Goal: Task Accomplishment & Management: Use online tool/utility

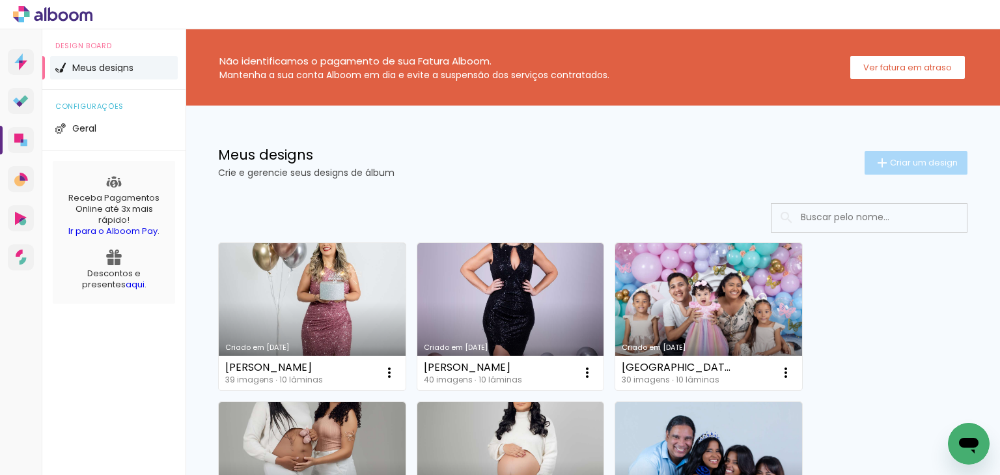
click at [909, 167] on span "Criar um design" at bounding box center [924, 162] width 68 height 8
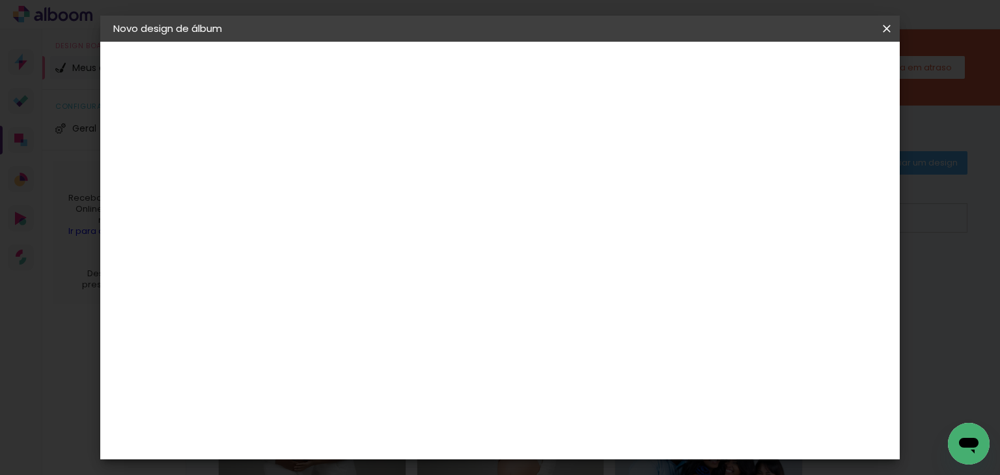
click at [326, 174] on input at bounding box center [326, 175] width 0 height 20
type input "[PERSON_NAME]"
type paper-input "[PERSON_NAME]"
click at [0, 0] on slot "Avançar" at bounding box center [0, 0] width 0 height 0
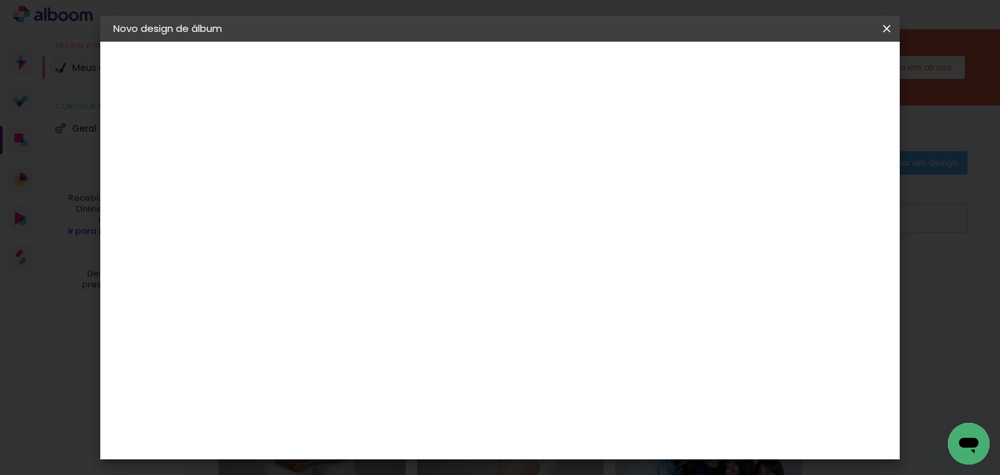
click at [348, 266] on div "ArtCollor" at bounding box center [340, 269] width 47 height 10
click at [589, 81] on header "Fornecedor Escolha um fornecedor ou avance com o tamanho livre. Voltar Avançar" at bounding box center [430, 81] width 320 height 78
click at [570, 76] on paper-button "Avançar" at bounding box center [538, 69] width 64 height 22
click at [393, 237] on div at bounding box center [359, 237] width 66 height 1
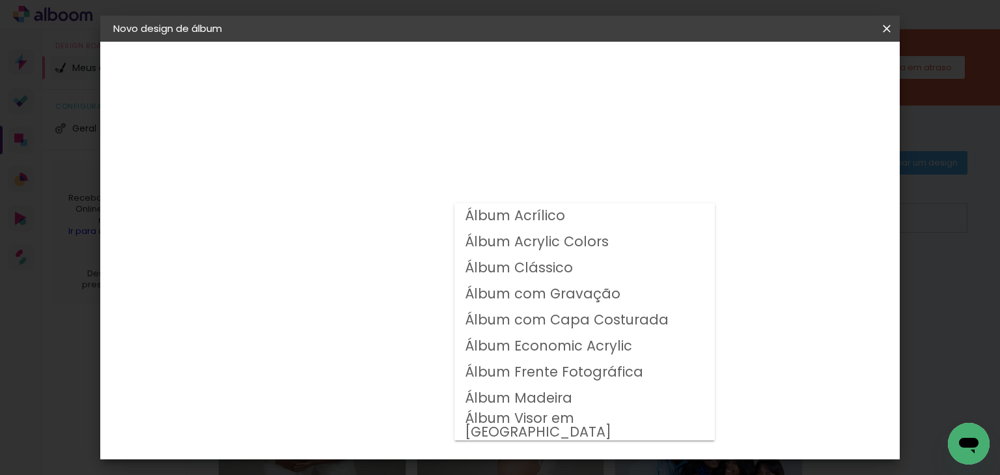
click at [0, 0] on slot "Álbum Clássico" at bounding box center [0, 0] width 0 height 0
type input "Álbum Clássico"
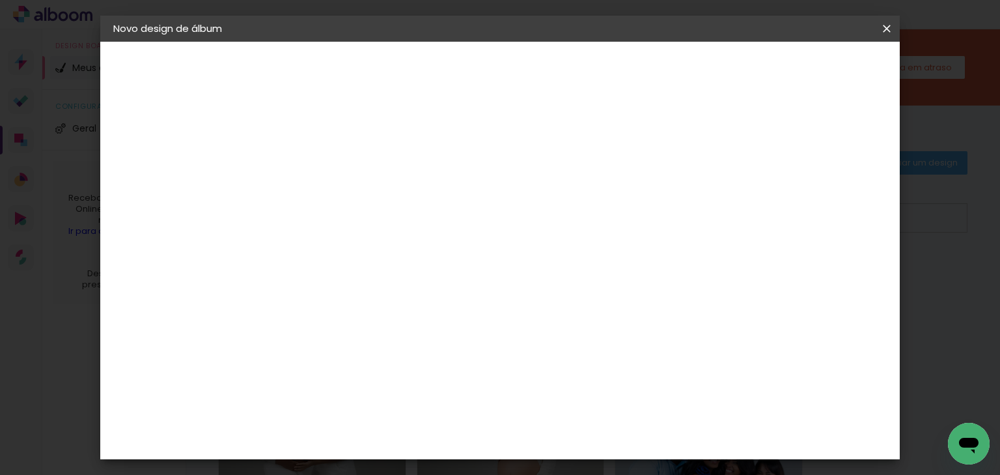
scroll to position [104, 0]
click at [414, 407] on span "20 × 20" at bounding box center [384, 420] width 61 height 27
click at [539, 76] on paper-button "Avançar" at bounding box center [507, 69] width 64 height 22
click at [690, 78] on paper-button "Iniciar design" at bounding box center [646, 69] width 85 height 22
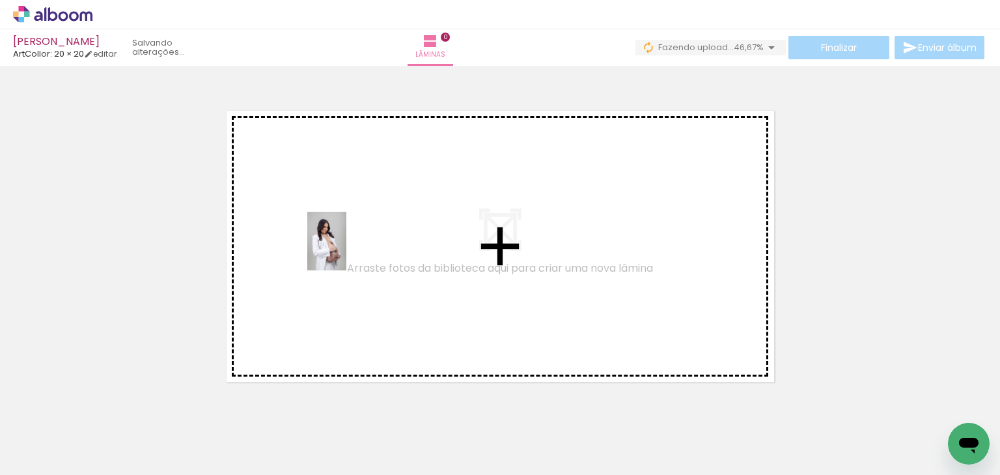
drag, startPoint x: 294, startPoint y: 438, endPoint x: 352, endPoint y: 266, distance: 181.2
click at [346, 252] on quentale-workspace at bounding box center [500, 237] width 1000 height 475
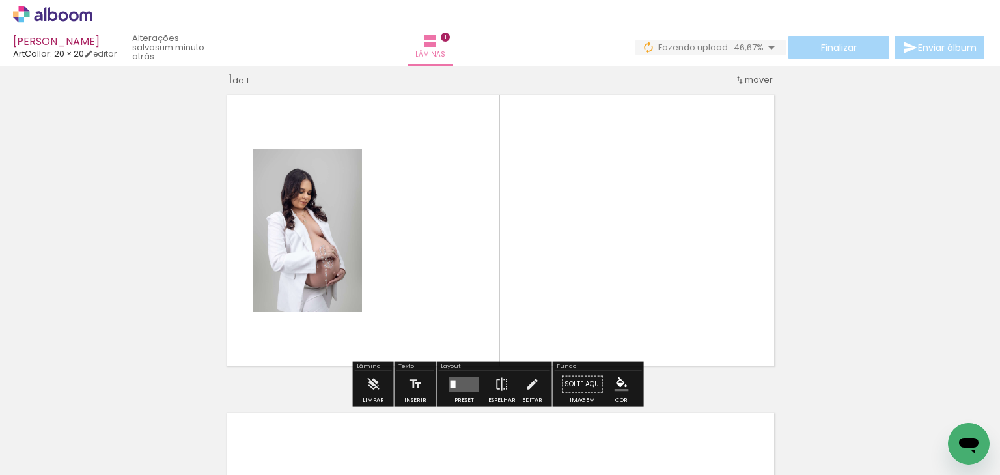
scroll to position [16, 0]
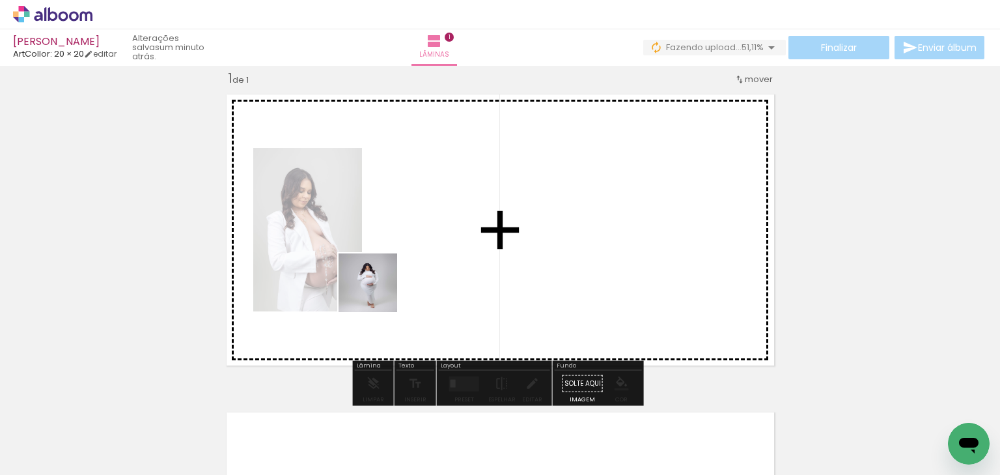
drag, startPoint x: 349, startPoint y: 434, endPoint x: 400, endPoint y: 333, distance: 113.0
click at [378, 292] on quentale-workspace at bounding box center [500, 237] width 1000 height 475
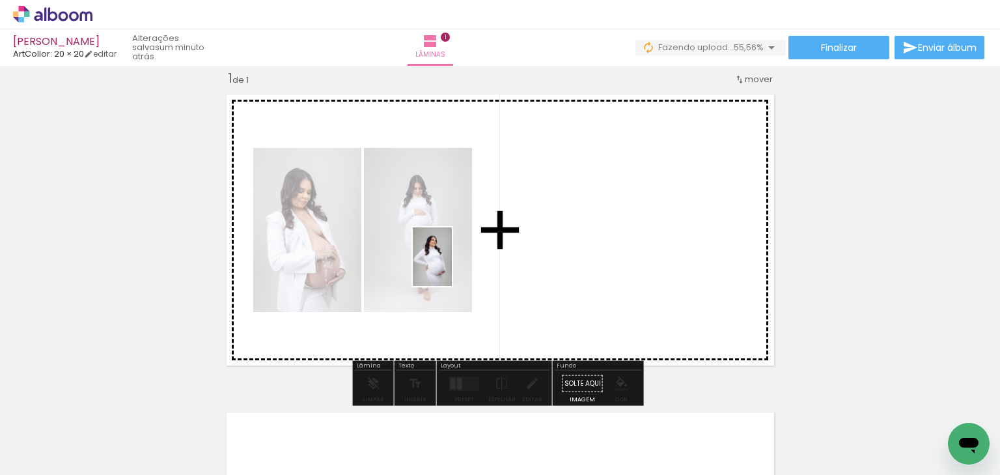
drag, startPoint x: 418, startPoint y: 432, endPoint x: 452, endPoint y: 266, distance: 169.5
click at [452, 266] on quentale-workspace at bounding box center [500, 237] width 1000 height 475
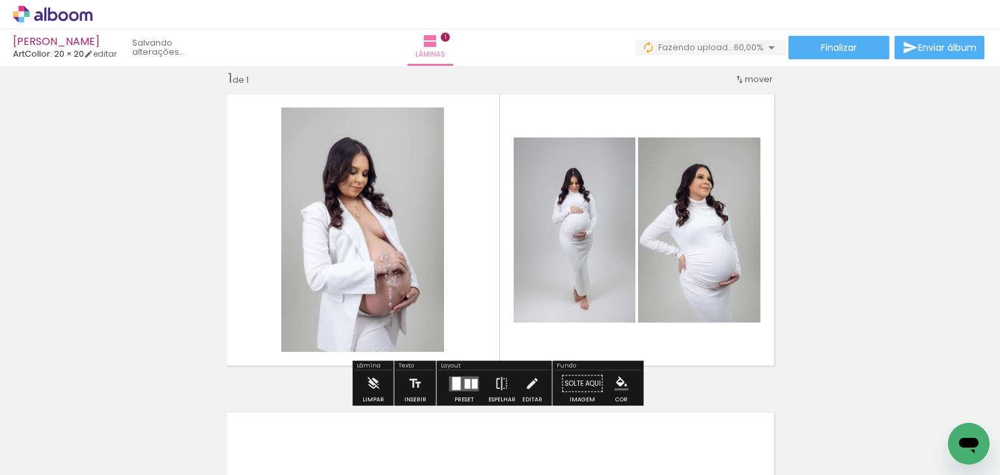
click at [464, 374] on div at bounding box center [464, 384] width 35 height 26
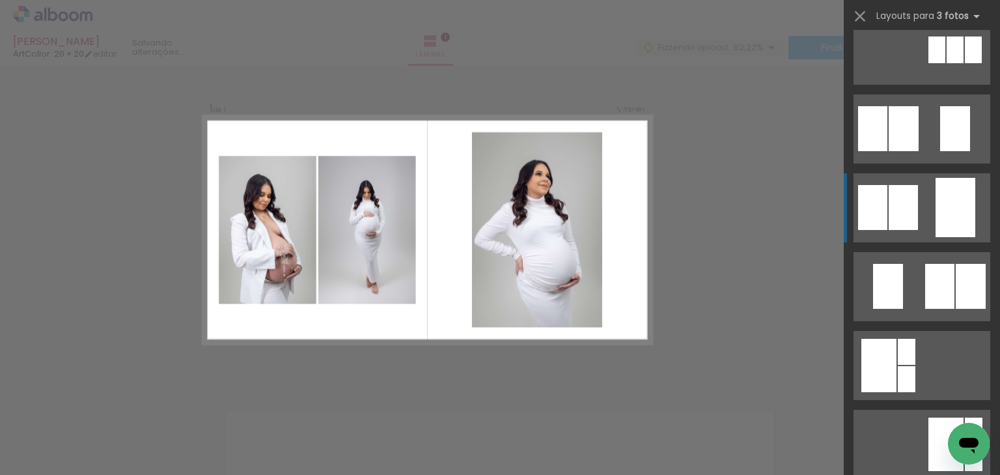
scroll to position [104, 0]
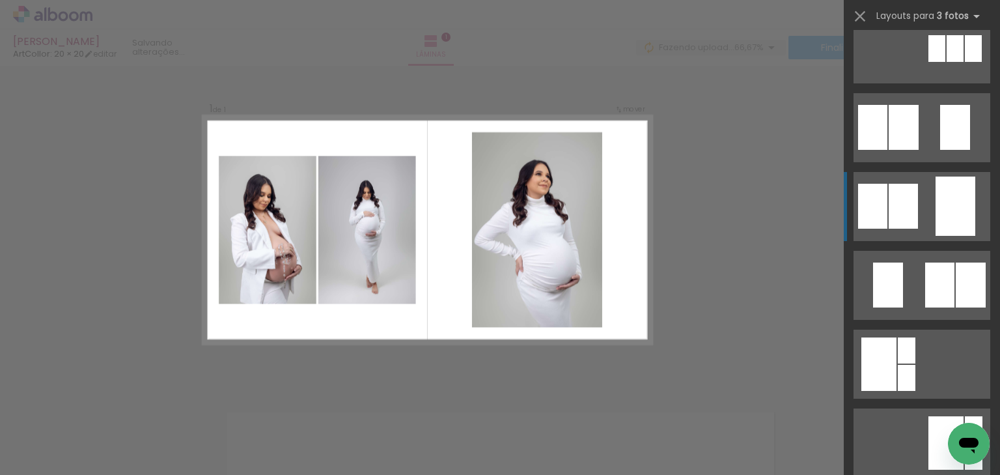
click at [917, 219] on quentale-layouter at bounding box center [922, 206] width 137 height 69
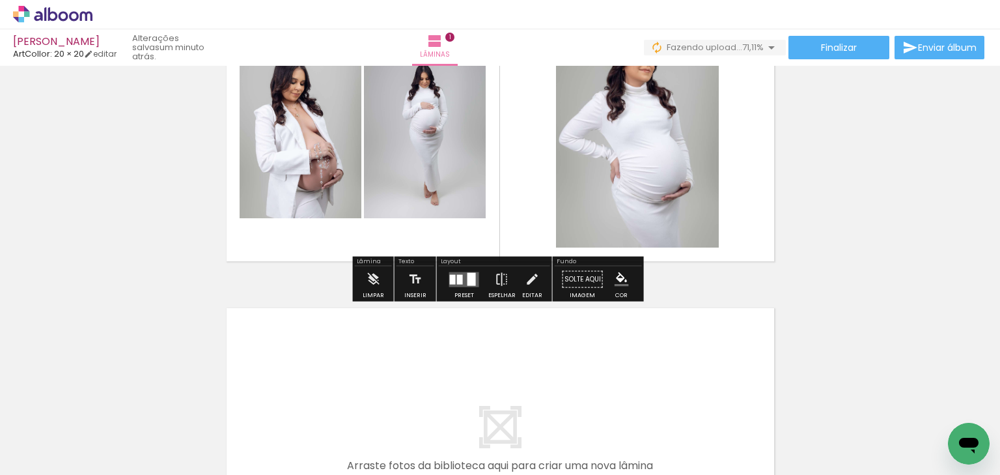
scroll to position [277, 0]
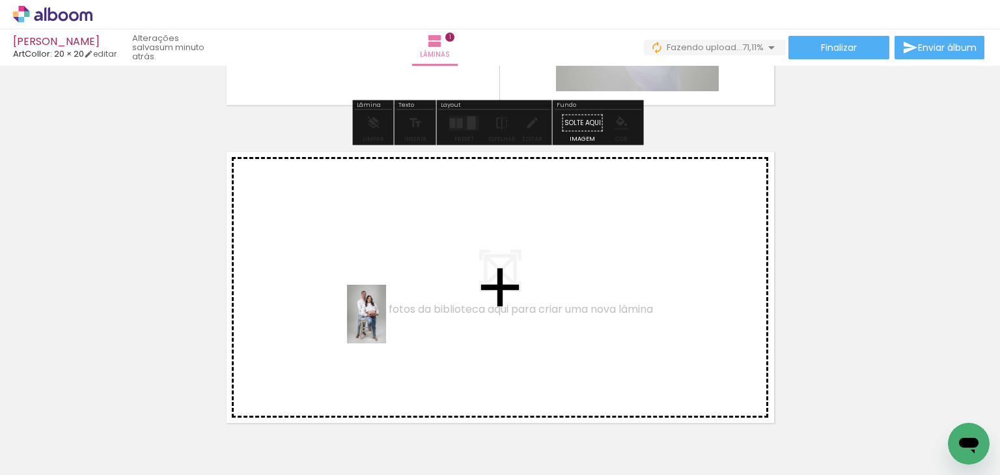
drag, startPoint x: 245, startPoint y: 380, endPoint x: 386, endPoint y: 324, distance: 152.0
click at [386, 324] on quentale-workspace at bounding box center [500, 237] width 1000 height 475
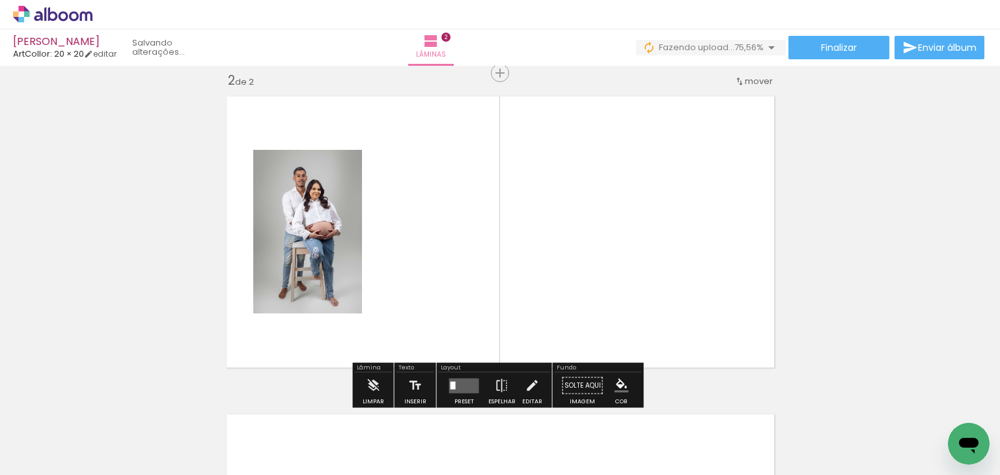
scroll to position [334, 0]
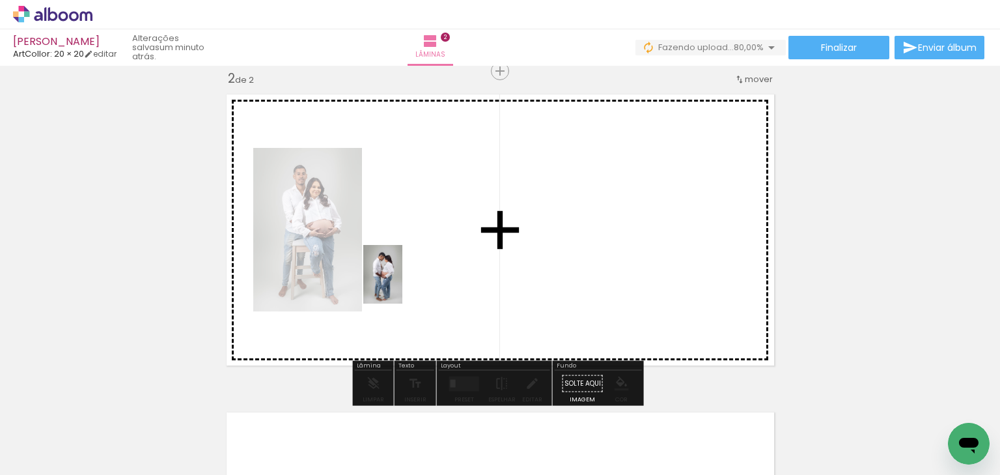
drag, startPoint x: 305, startPoint y: 367, endPoint x: 403, endPoint y: 284, distance: 128.4
click at [403, 284] on quentale-workspace at bounding box center [500, 237] width 1000 height 475
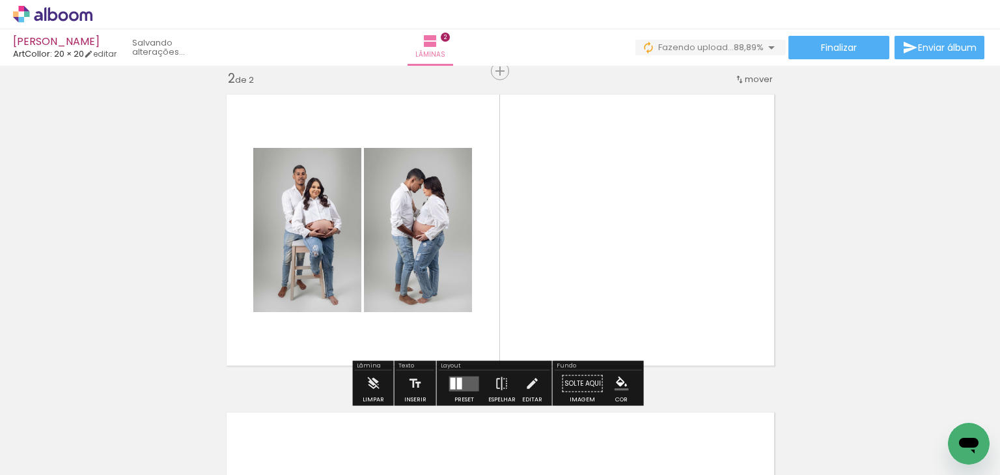
scroll to position [0, 177]
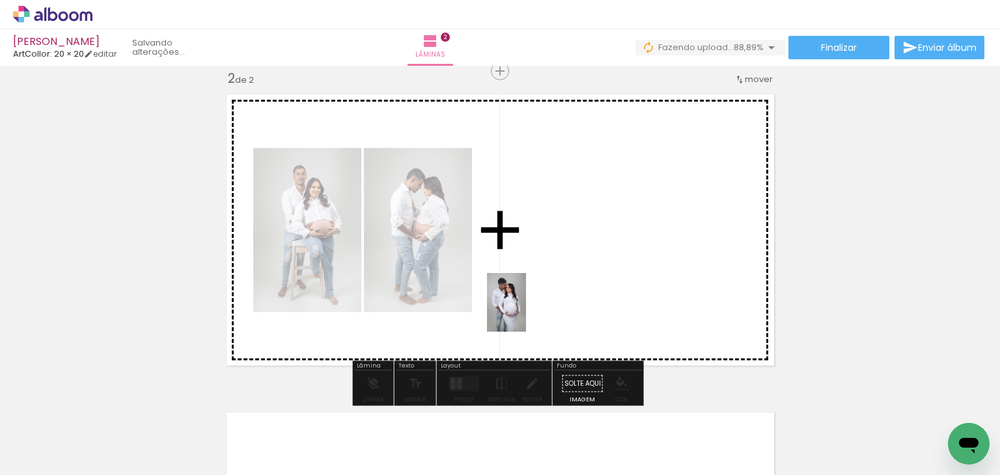
drag, startPoint x: 337, startPoint y: 437, endPoint x: 526, endPoint y: 312, distance: 227.1
click at [526, 312] on quentale-workspace at bounding box center [500, 237] width 1000 height 475
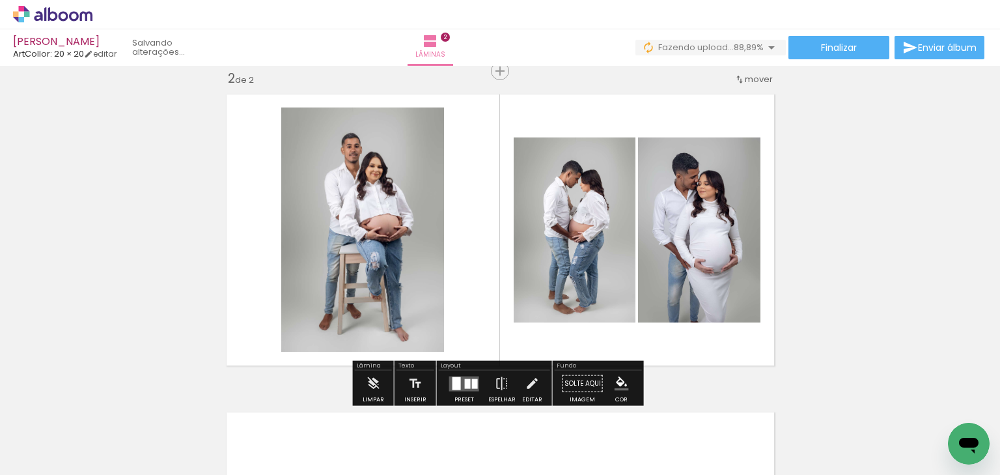
drag, startPoint x: 407, startPoint y: 436, endPoint x: 486, endPoint y: 363, distance: 107.4
click at [466, 311] on quentale-workspace at bounding box center [500, 237] width 1000 height 475
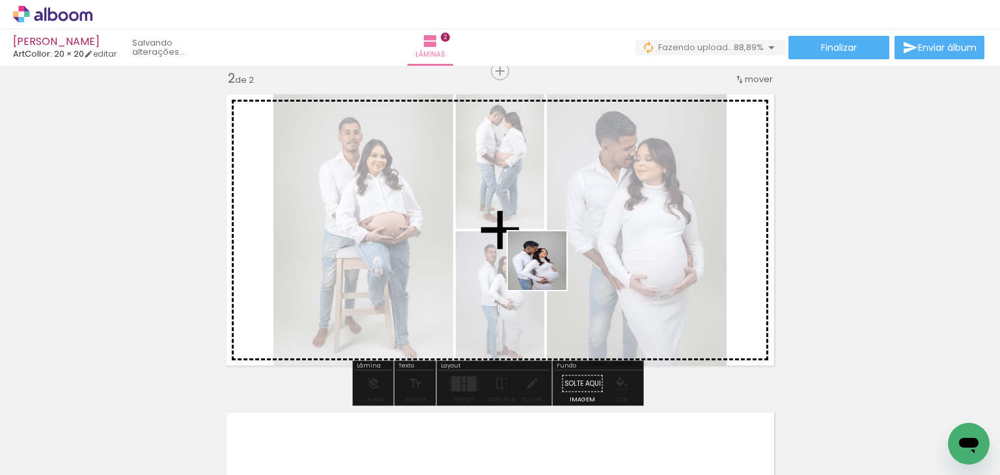
drag, startPoint x: 516, startPoint y: 335, endPoint x: 546, endPoint y: 276, distance: 65.8
click at [548, 269] on quentale-workspace at bounding box center [500, 237] width 1000 height 475
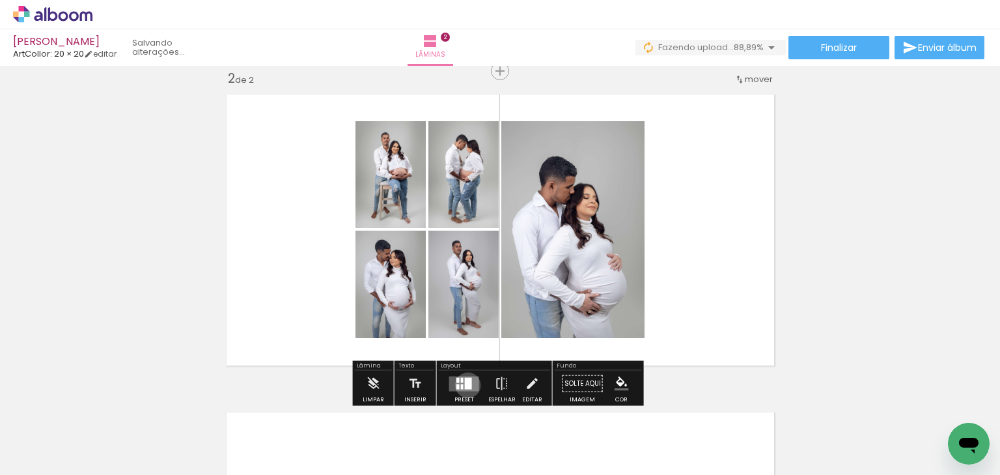
drag, startPoint x: 465, startPoint y: 384, endPoint x: 623, endPoint y: 335, distance: 165.8
click at [468, 383] on div at bounding box center [468, 383] width 7 height 12
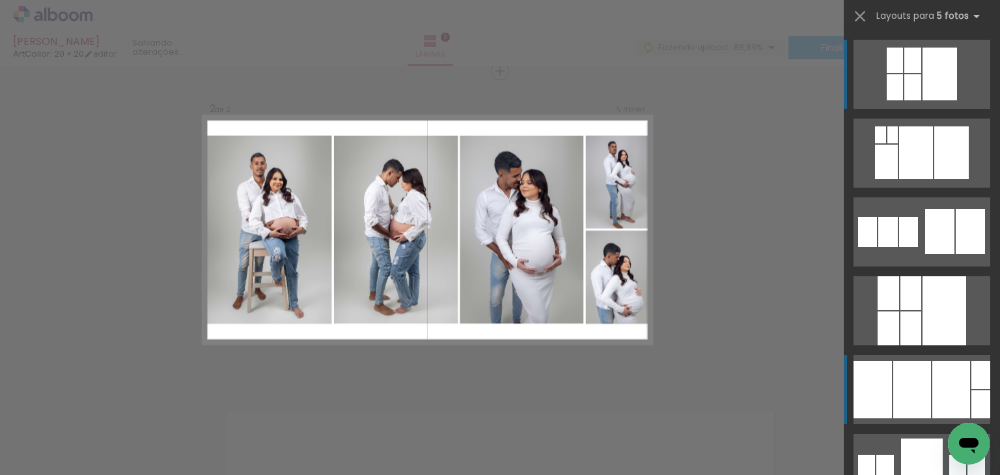
click at [902, 375] on div at bounding box center [913, 389] width 38 height 57
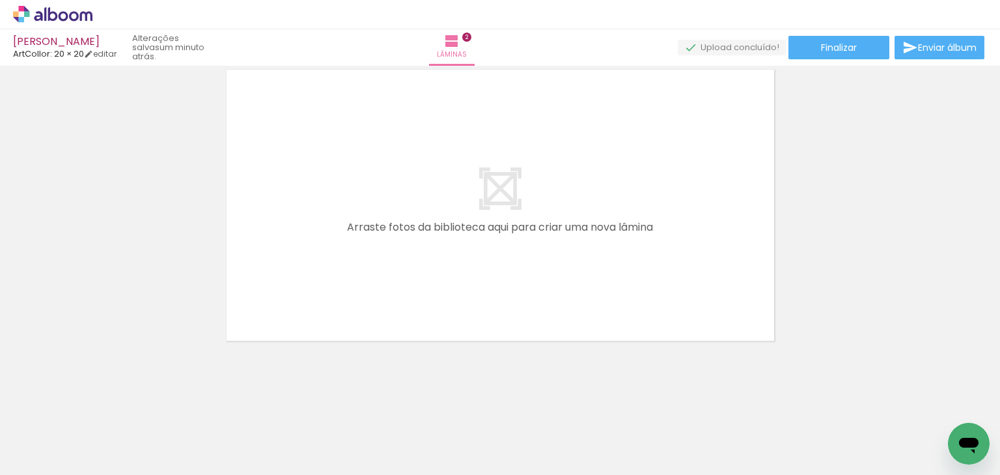
scroll to position [0, 425]
drag, startPoint x: 295, startPoint y: 440, endPoint x: 352, endPoint y: 377, distance: 84.8
click at [339, 296] on quentale-workspace at bounding box center [500, 237] width 1000 height 475
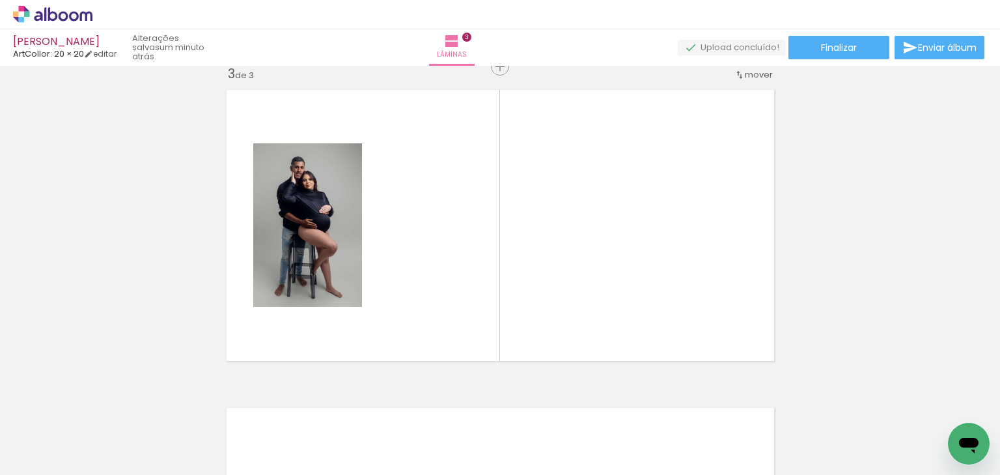
scroll to position [652, 0]
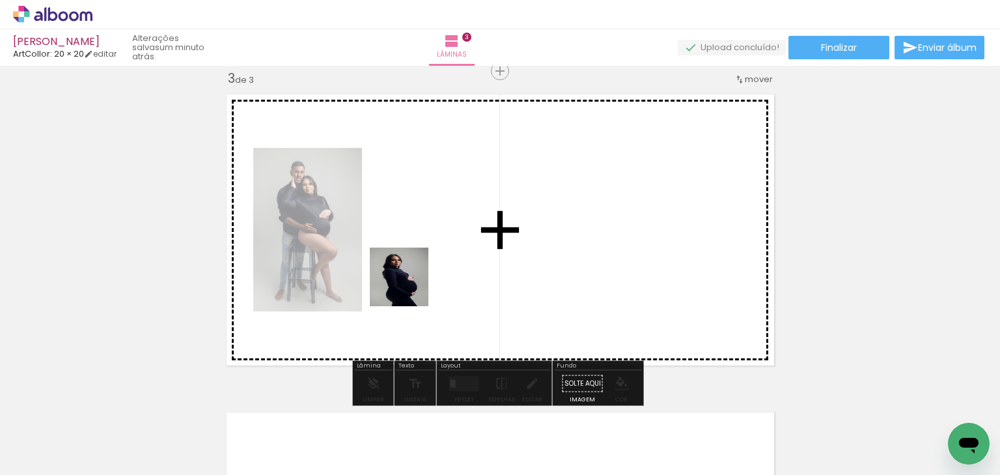
drag, startPoint x: 365, startPoint y: 412, endPoint x: 434, endPoint y: 342, distance: 98.6
click at [413, 276] on quentale-workspace at bounding box center [500, 237] width 1000 height 475
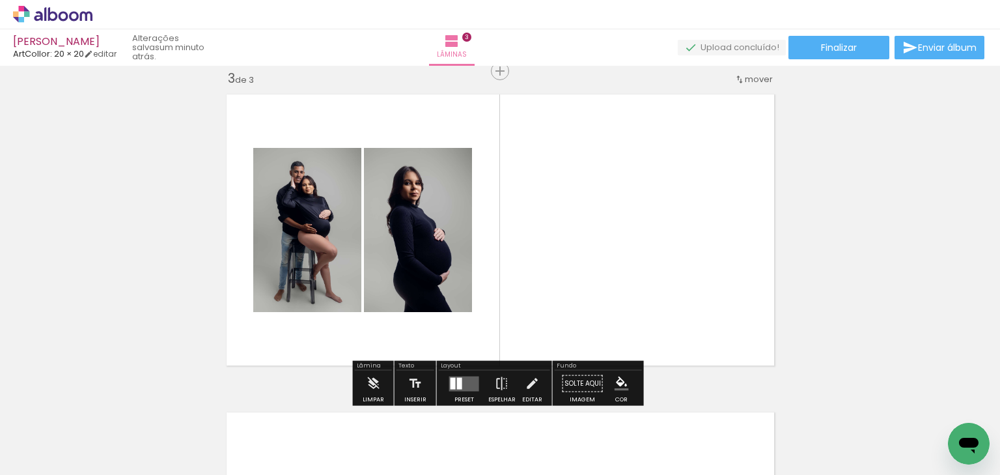
drag, startPoint x: 452, startPoint y: 414, endPoint x: 491, endPoint y: 289, distance: 130.4
click at [488, 267] on quentale-workspace at bounding box center [500, 237] width 1000 height 475
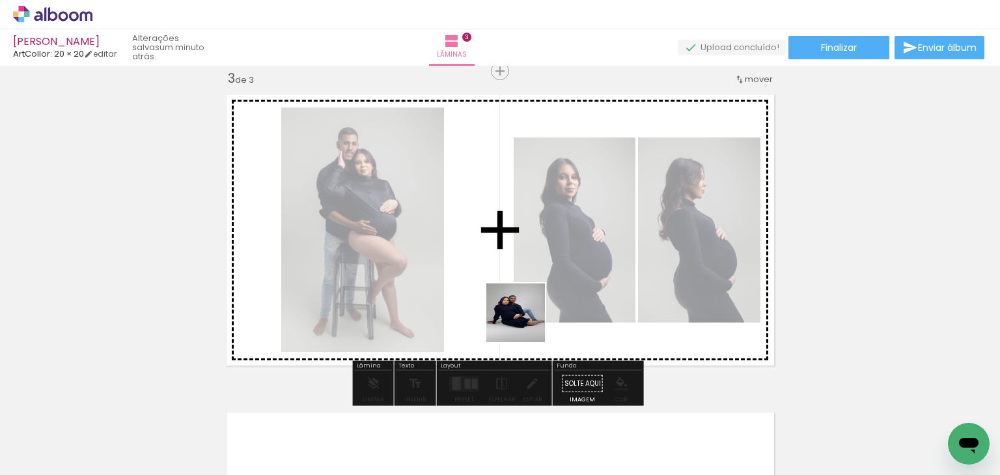
drag, startPoint x: 522, startPoint y: 344, endPoint x: 530, endPoint y: 303, distance: 41.8
click at [530, 303] on quentale-workspace at bounding box center [500, 237] width 1000 height 475
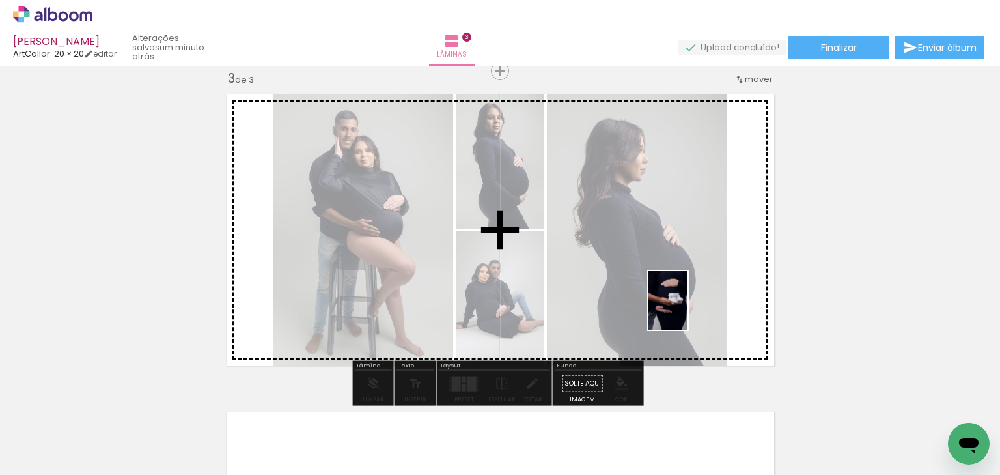
drag, startPoint x: 571, startPoint y: 438, endPoint x: 688, endPoint y: 310, distance: 173.3
click at [688, 310] on quentale-workspace at bounding box center [500, 237] width 1000 height 475
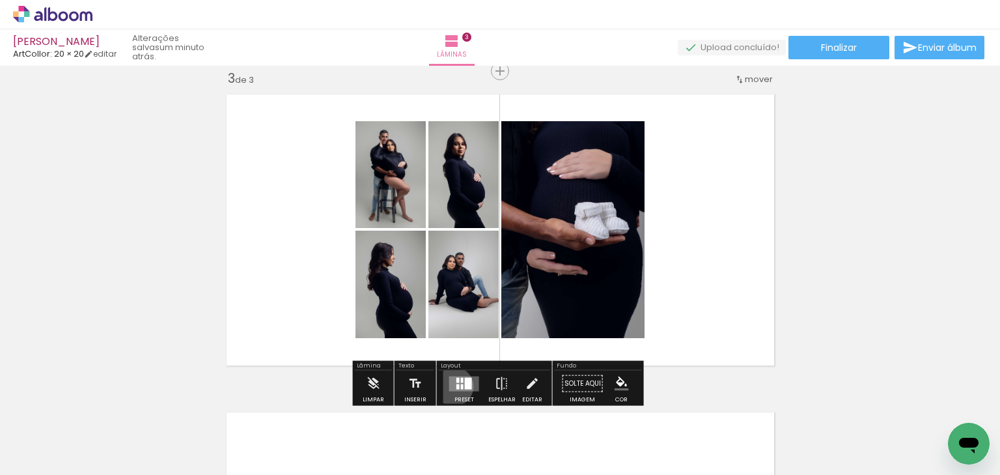
click at [451, 386] on quentale-layouter at bounding box center [464, 383] width 30 height 15
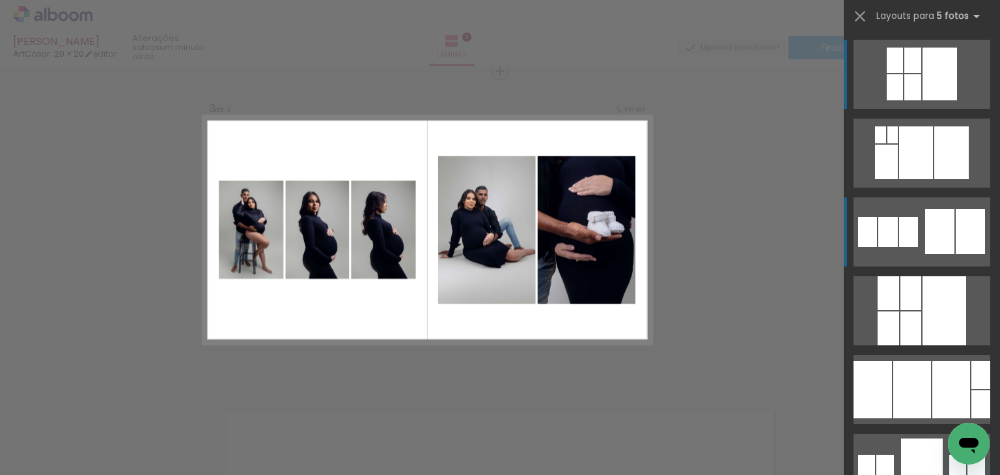
click at [946, 239] on div at bounding box center [940, 231] width 29 height 45
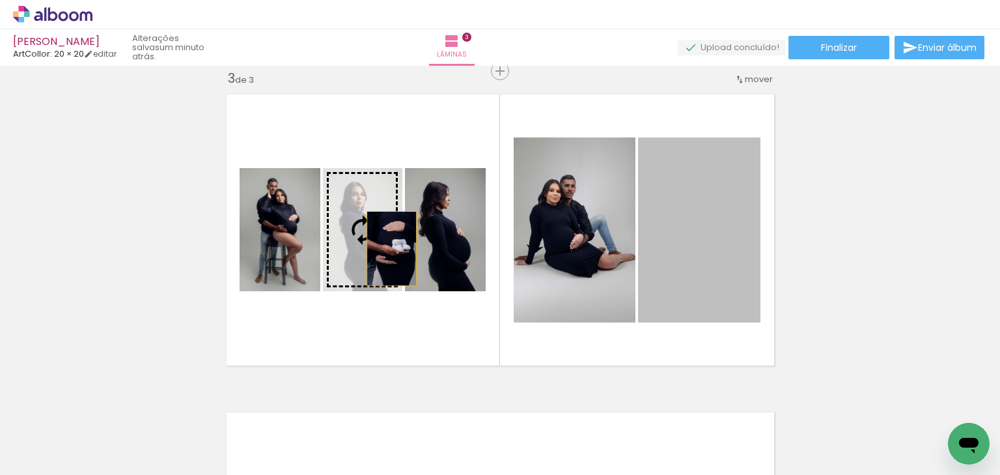
drag, startPoint x: 716, startPoint y: 268, endPoint x: 388, endPoint y: 248, distance: 328.9
click at [0, 0] on slot at bounding box center [0, 0] width 0 height 0
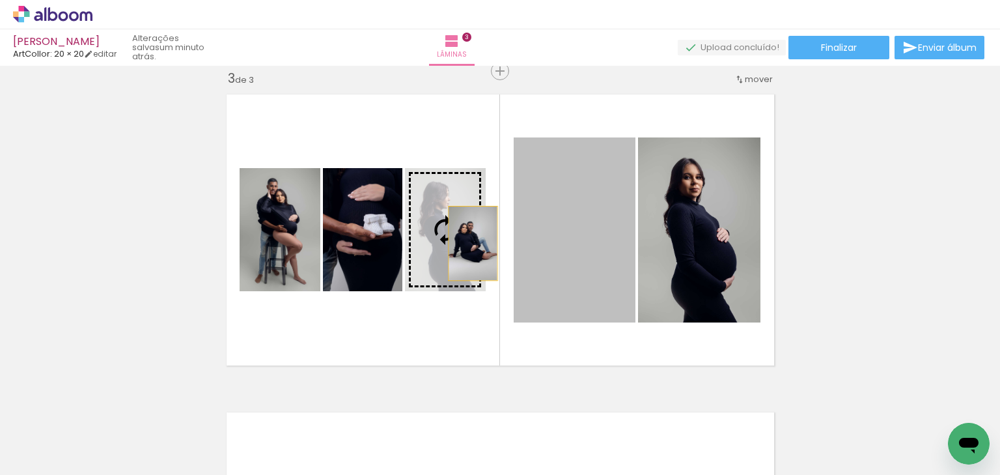
drag, startPoint x: 558, startPoint y: 253, endPoint x: 464, endPoint y: 244, distance: 94.2
click at [0, 0] on slot at bounding box center [0, 0] width 0 height 0
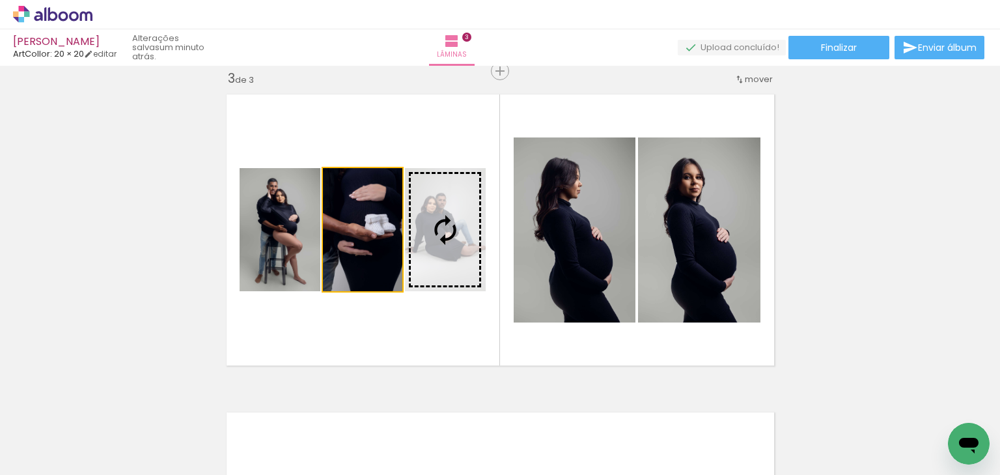
drag, startPoint x: 380, startPoint y: 241, endPoint x: 444, endPoint y: 244, distance: 63.2
click at [0, 0] on slot at bounding box center [0, 0] width 0 height 0
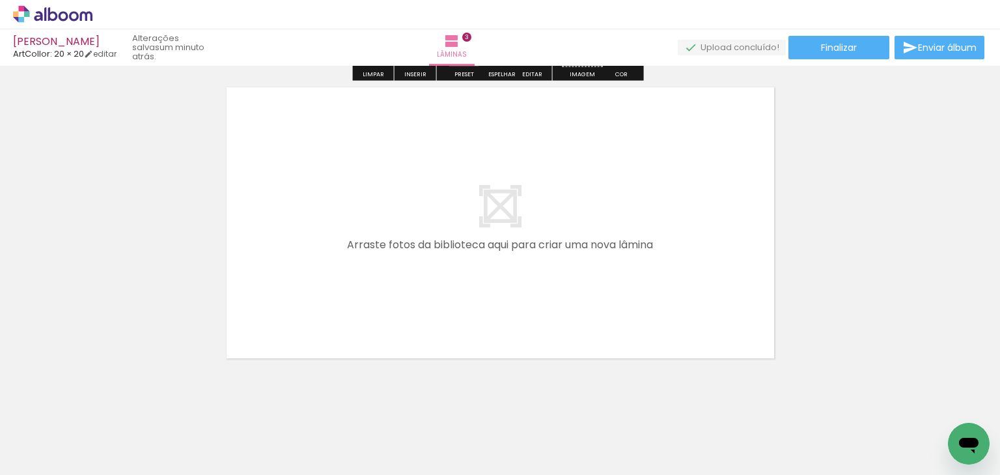
scroll to position [995, 0]
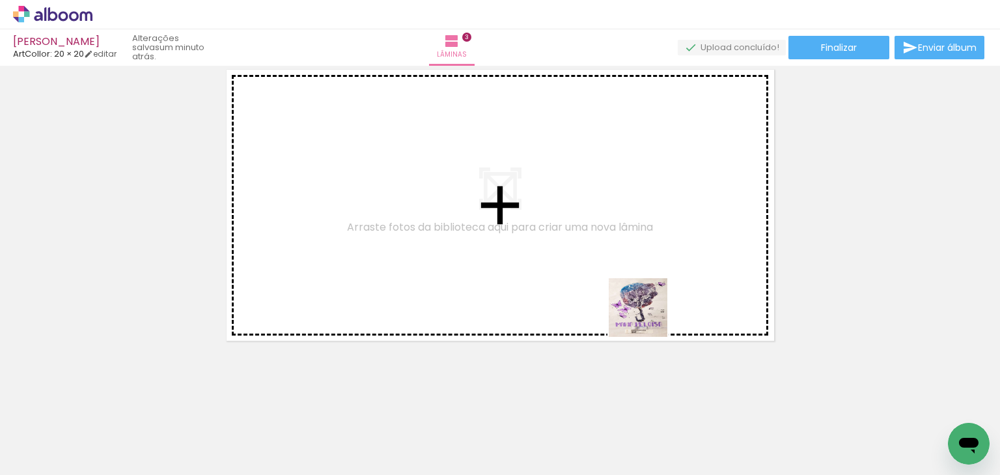
drag, startPoint x: 648, startPoint y: 317, endPoint x: 643, endPoint y: 292, distance: 25.8
click at [643, 292] on quentale-workspace at bounding box center [500, 237] width 1000 height 475
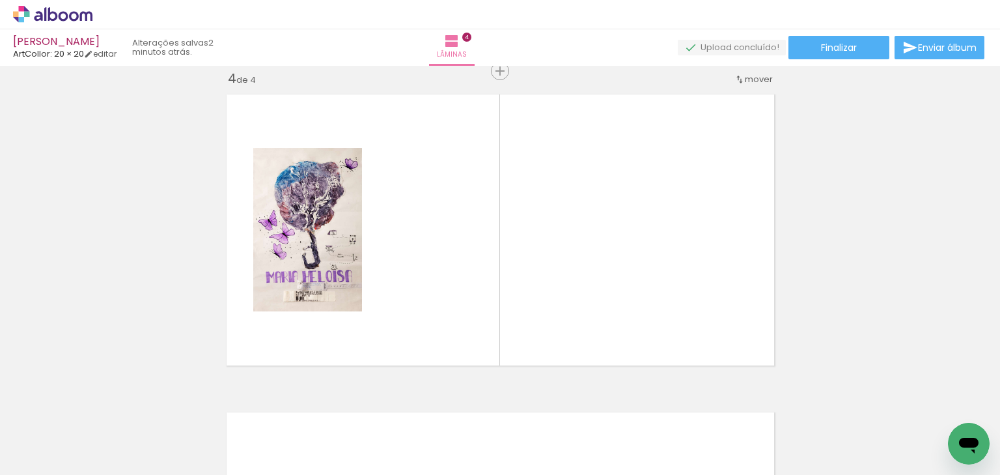
scroll to position [0, 1639]
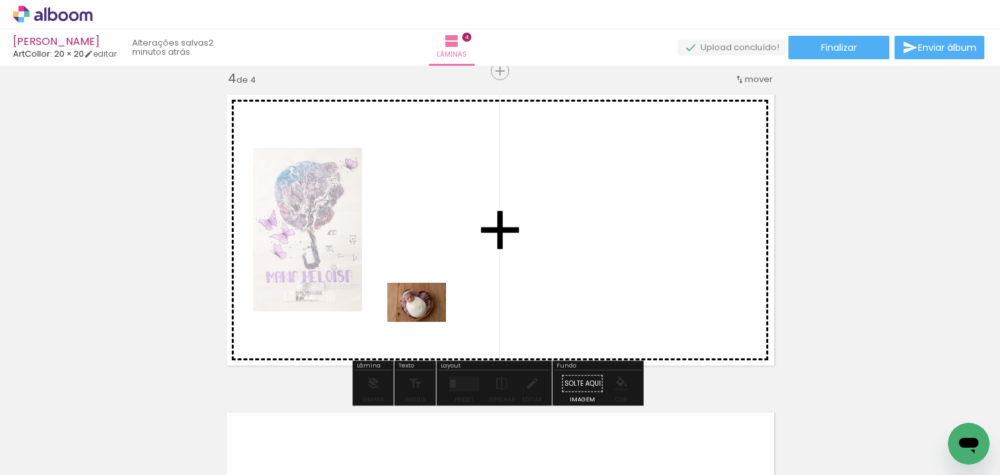
drag, startPoint x: 326, startPoint y: 432, endPoint x: 427, endPoint y: 322, distance: 149.8
click at [427, 322] on quentale-workspace at bounding box center [500, 237] width 1000 height 475
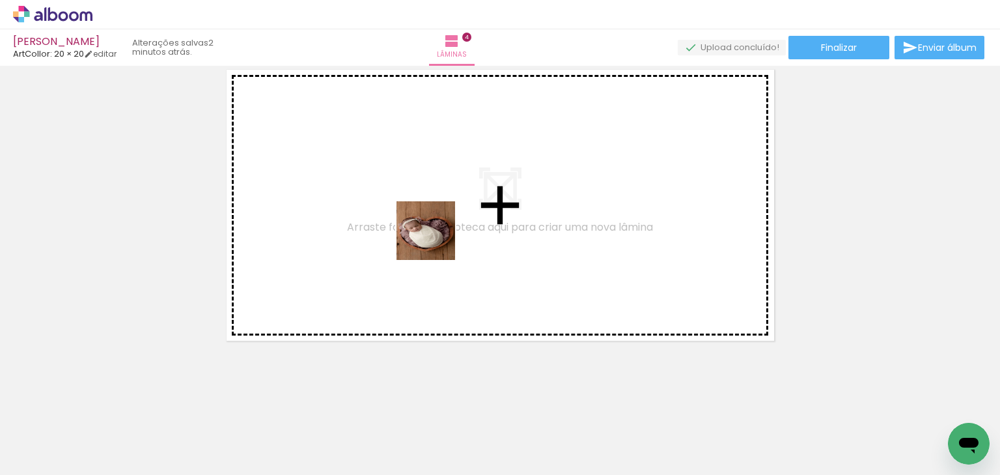
drag, startPoint x: 378, startPoint y: 431, endPoint x: 462, endPoint y: 294, distance: 159.6
click at [437, 233] on quentale-workspace at bounding box center [500, 237] width 1000 height 475
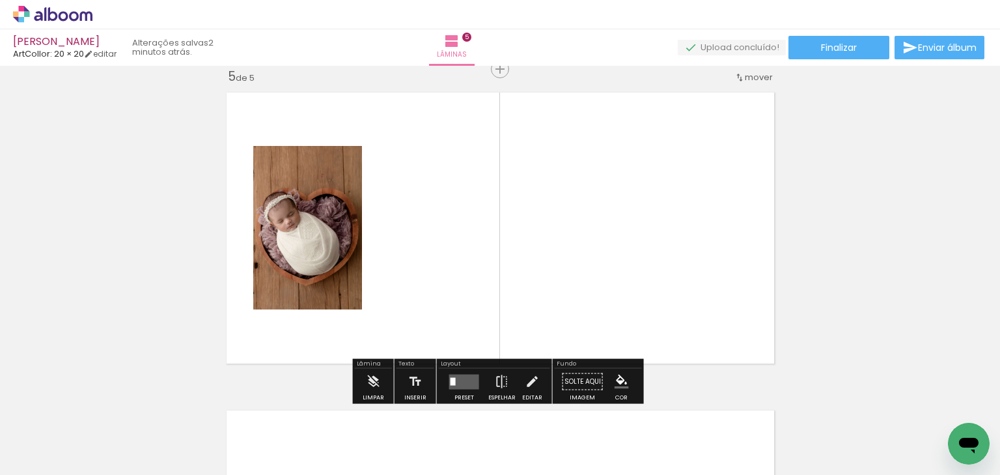
scroll to position [1288, 0]
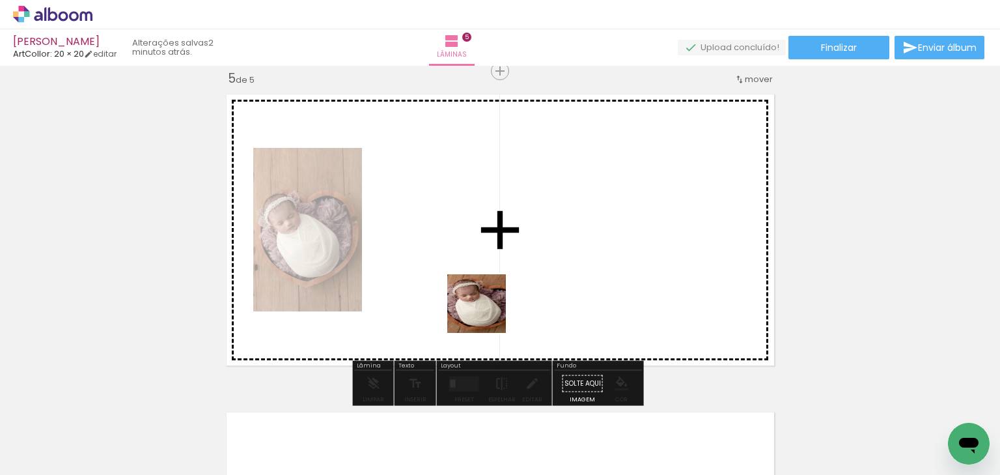
drag, startPoint x: 477, startPoint y: 378, endPoint x: 494, endPoint y: 362, distance: 23.5
click at [487, 313] on quentale-workspace at bounding box center [500, 237] width 1000 height 475
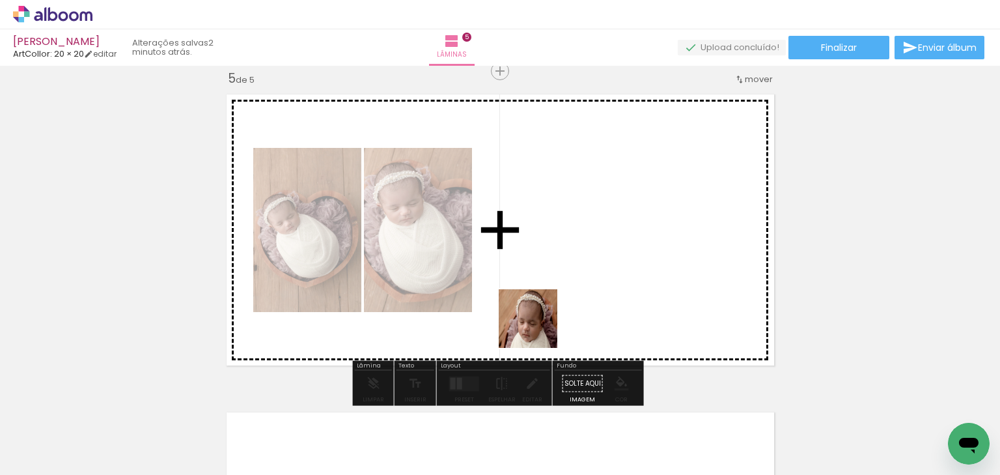
drag, startPoint x: 518, startPoint y: 418, endPoint x: 569, endPoint y: 359, distance: 78.1
click at [547, 279] on quentale-workspace at bounding box center [500, 237] width 1000 height 475
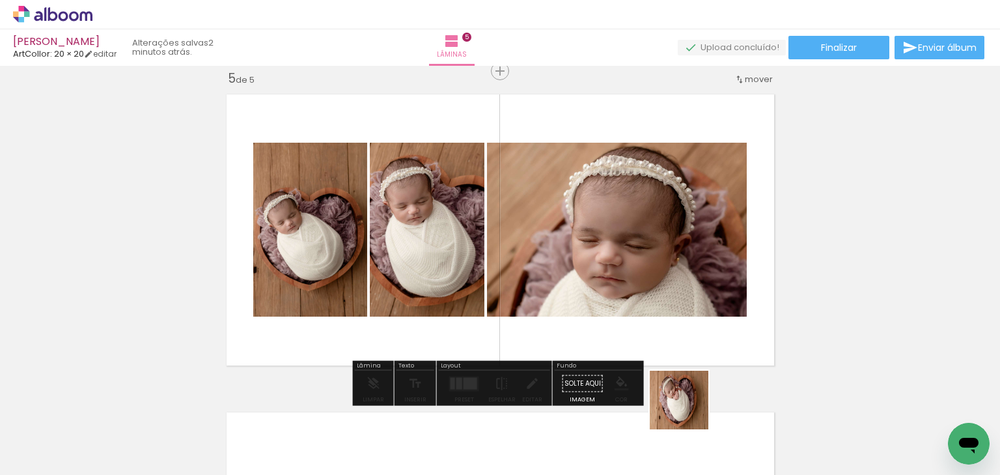
drag, startPoint x: 689, startPoint y: 410, endPoint x: 703, endPoint y: 360, distance: 52.2
click at [687, 339] on quentale-workspace at bounding box center [500, 237] width 1000 height 475
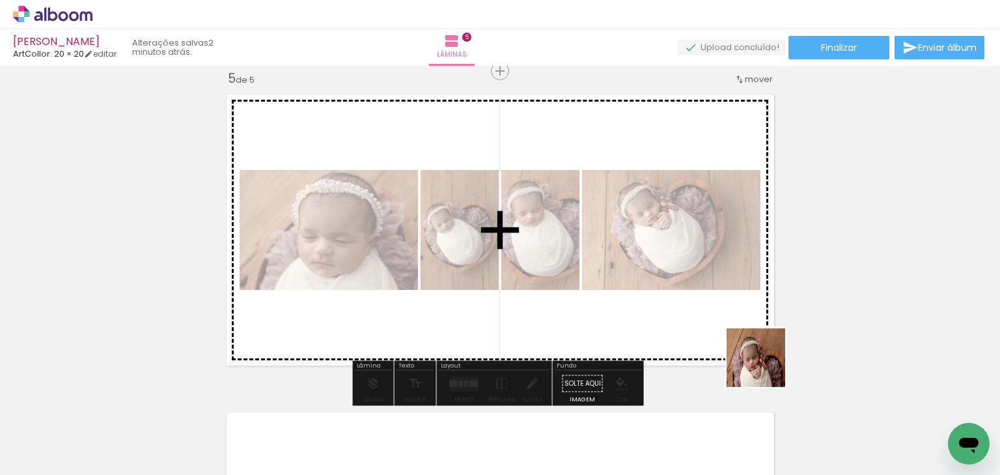
drag, startPoint x: 767, startPoint y: 381, endPoint x: 762, endPoint y: 340, distance: 41.4
click at [762, 340] on quentale-workspace at bounding box center [500, 237] width 1000 height 475
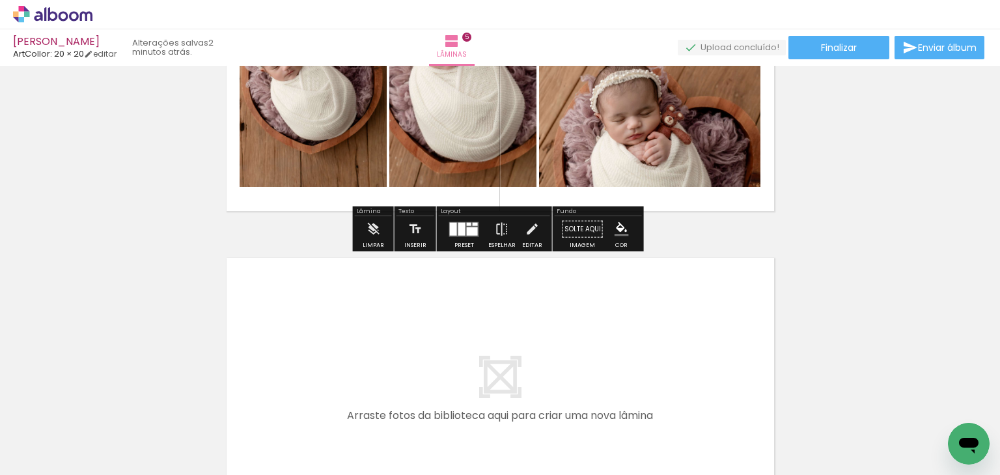
scroll to position [1630, 0]
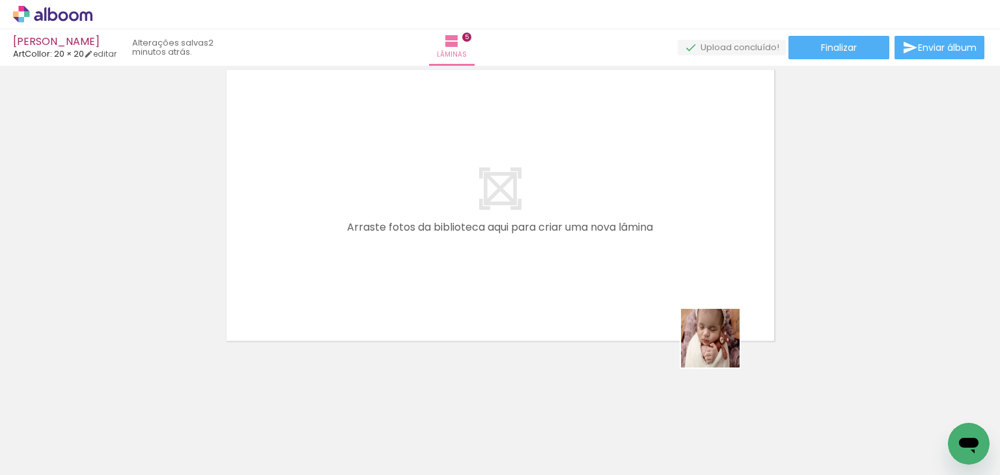
drag, startPoint x: 808, startPoint y: 427, endPoint x: 685, endPoint y: 322, distance: 162.1
click at [626, 291] on quentale-workspace at bounding box center [500, 237] width 1000 height 475
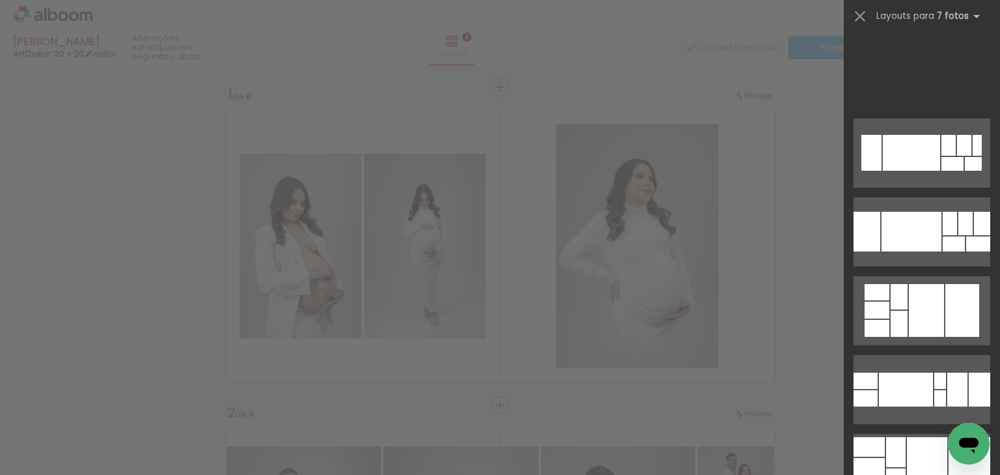
scroll to position [0, 2392]
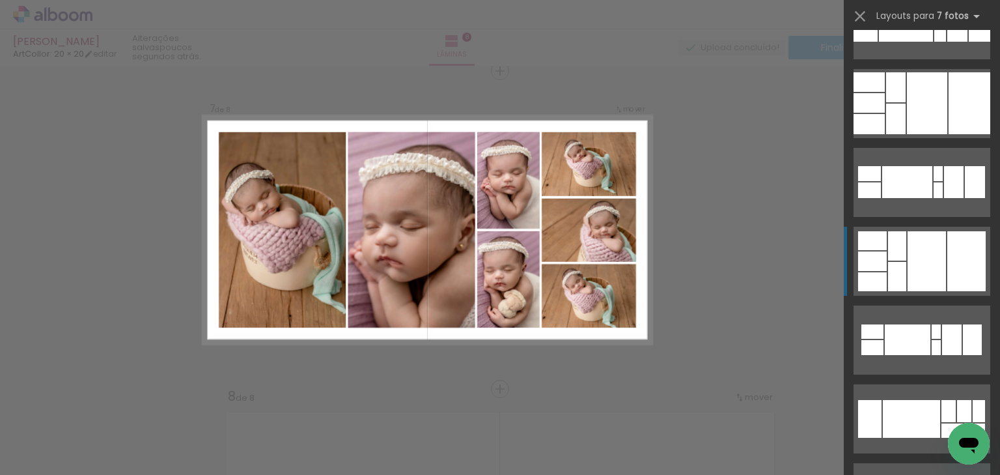
click at [913, 256] on div at bounding box center [927, 261] width 38 height 60
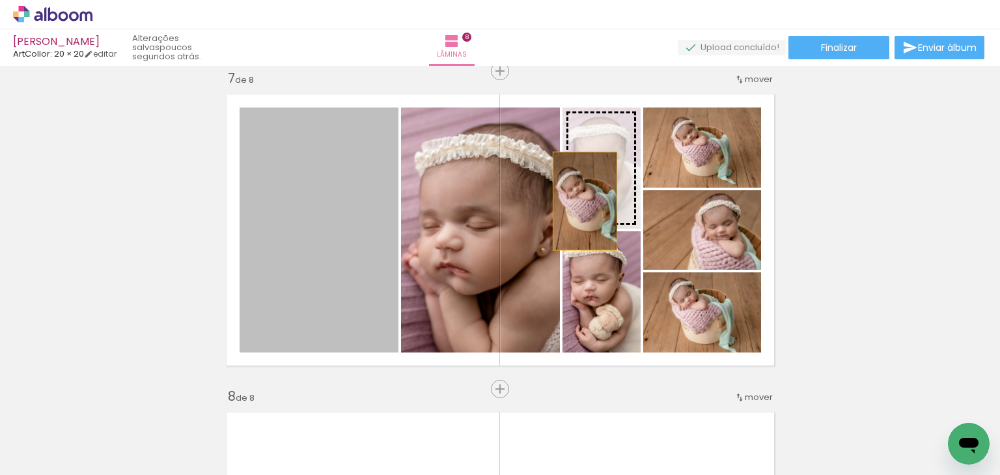
drag, startPoint x: 344, startPoint y: 260, endPoint x: 581, endPoint y: 201, distance: 244.4
click at [0, 0] on slot at bounding box center [0, 0] width 0 height 0
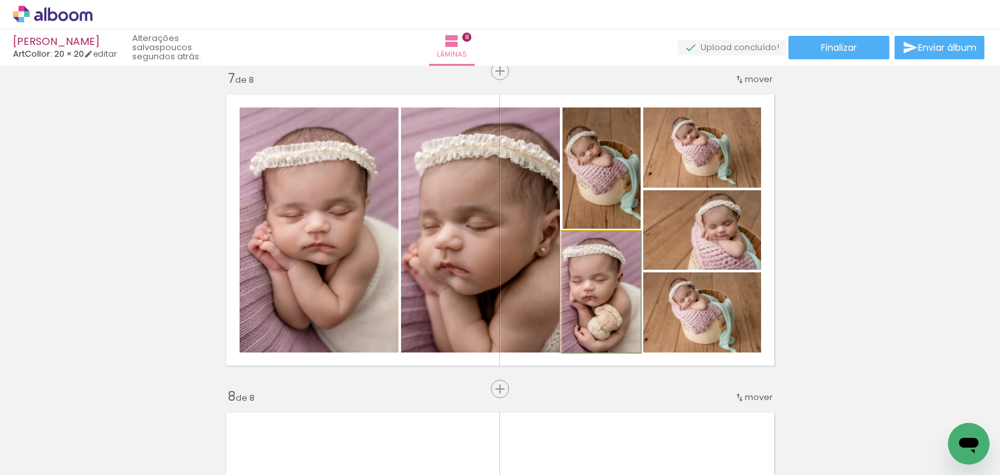
drag, startPoint x: 594, startPoint y: 320, endPoint x: 592, endPoint y: 297, distance: 23.5
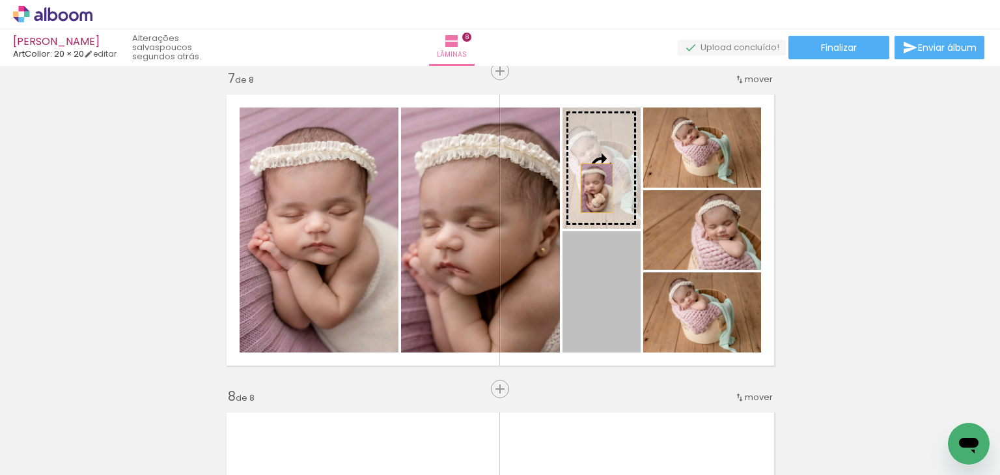
drag, startPoint x: 593, startPoint y: 289, endPoint x: 593, endPoint y: 183, distance: 106.2
click at [0, 0] on slot at bounding box center [0, 0] width 0 height 0
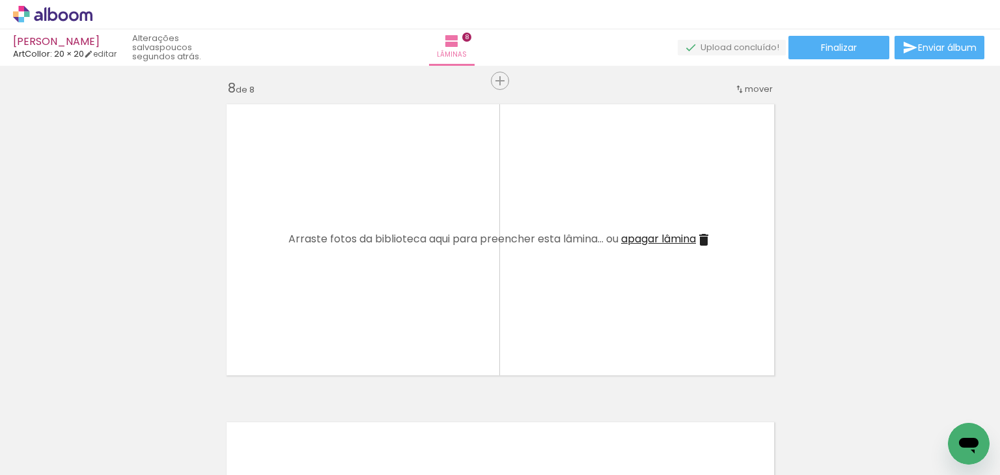
scroll to position [2340, 0]
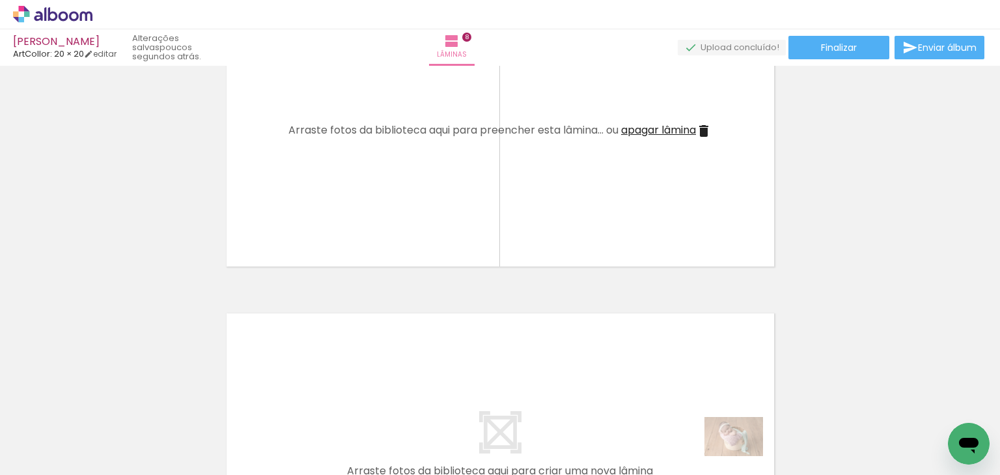
drag, startPoint x: 761, startPoint y: 465, endPoint x: 744, endPoint y: 456, distance: 19.2
click at [744, 456] on quentale-thumb at bounding box center [728, 430] width 73 height 75
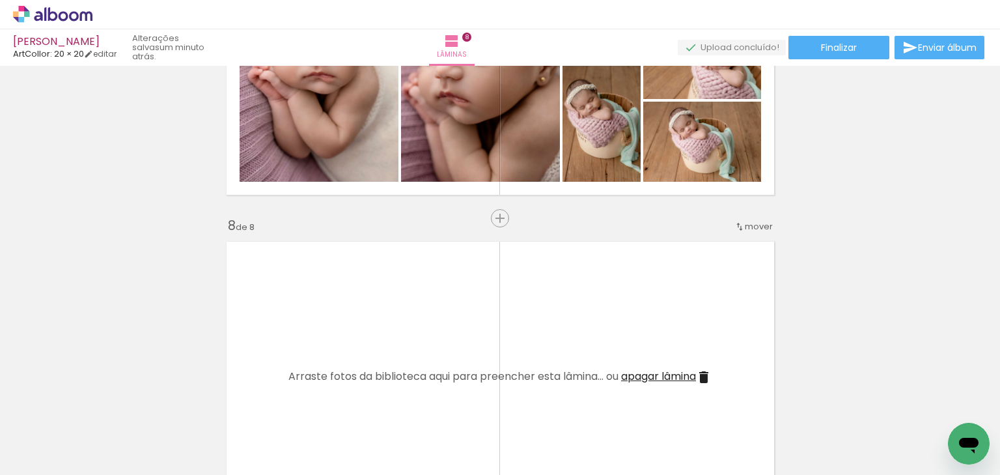
scroll to position [2184, 0]
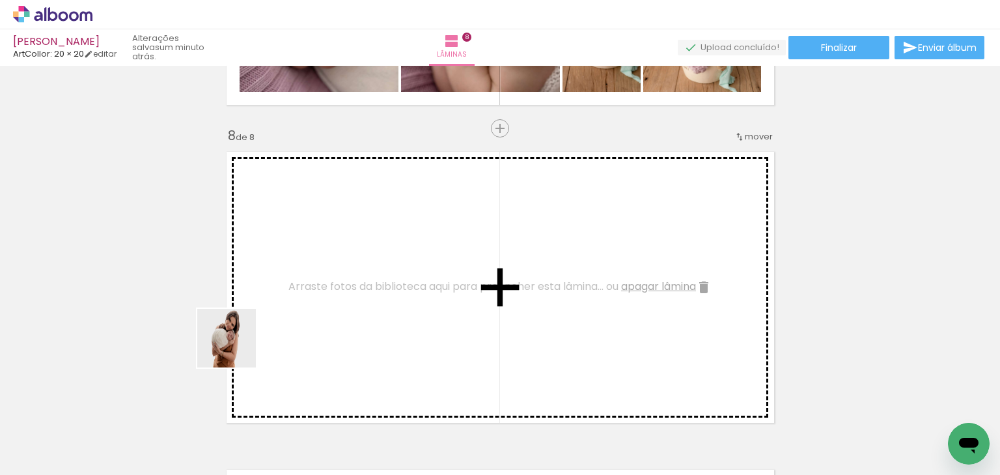
drag, startPoint x: 172, startPoint y: 421, endPoint x: 254, endPoint y: 425, distance: 82.2
click at [237, 351] on quentale-workspace at bounding box center [500, 237] width 1000 height 475
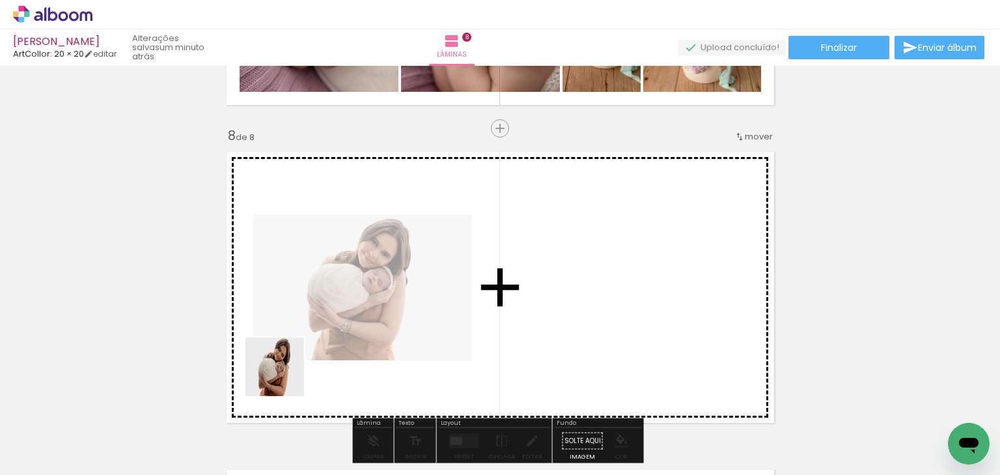
drag, startPoint x: 254, startPoint y: 435, endPoint x: 315, endPoint y: 309, distance: 140.4
click at [311, 310] on quentale-workspace at bounding box center [500, 237] width 1000 height 475
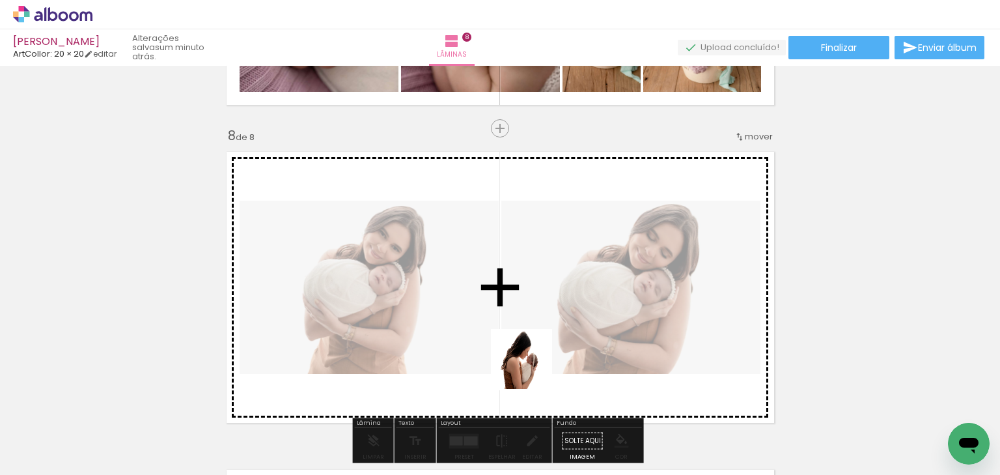
drag, startPoint x: 525, startPoint y: 447, endPoint x: 528, endPoint y: 349, distance: 98.4
click at [528, 349] on quentale-workspace at bounding box center [500, 237] width 1000 height 475
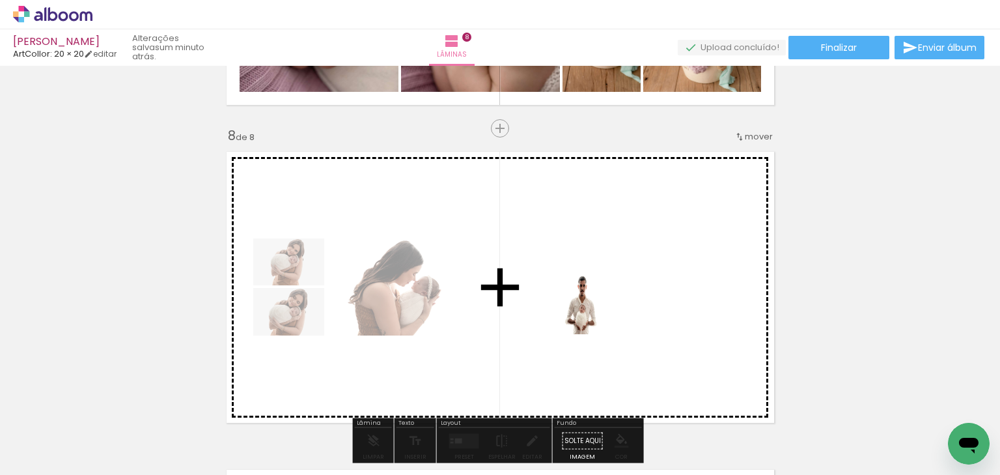
drag, startPoint x: 597, startPoint y: 438, endPoint x: 646, endPoint y: 410, distance: 56.6
click at [592, 315] on quentale-workspace at bounding box center [500, 237] width 1000 height 475
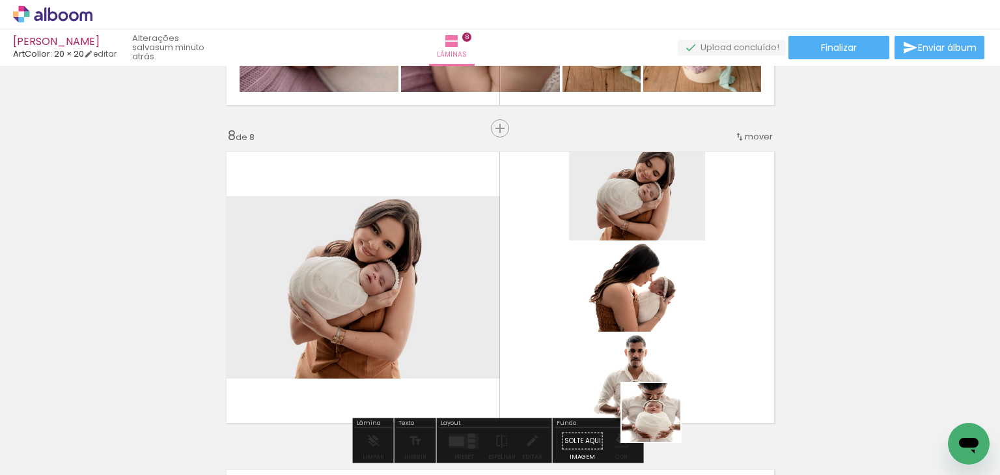
drag, startPoint x: 661, startPoint y: 422, endPoint x: 769, endPoint y: 404, distance: 108.9
click at [673, 331] on quentale-workspace at bounding box center [500, 237] width 1000 height 475
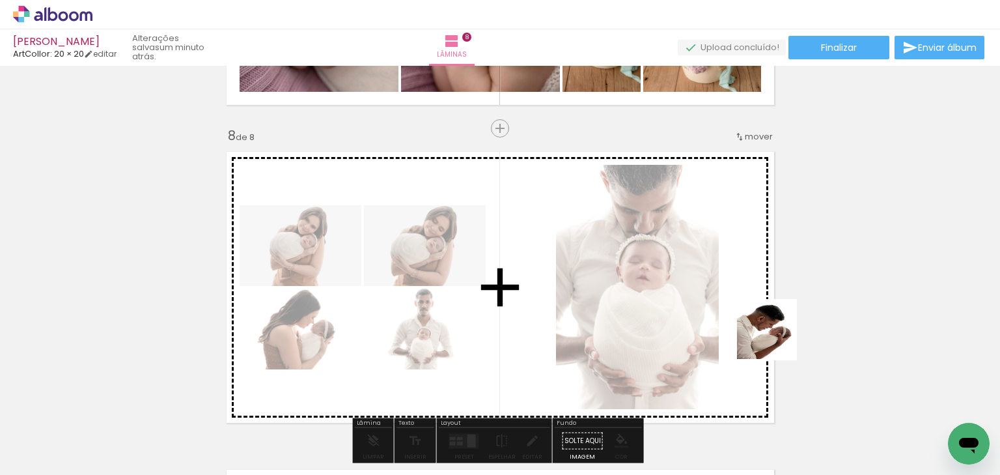
drag, startPoint x: 782, startPoint y: 349, endPoint x: 766, endPoint y: 331, distance: 24.0
click at [769, 328] on quentale-workspace at bounding box center [500, 237] width 1000 height 475
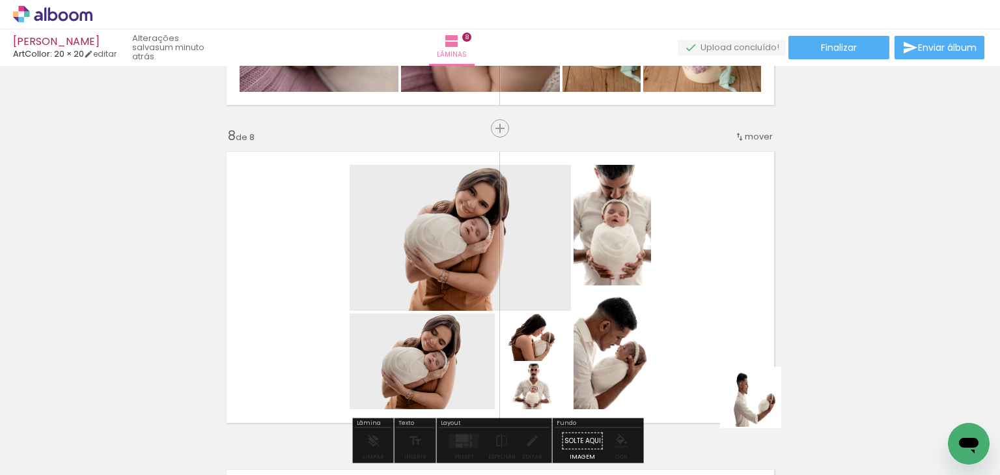
drag, startPoint x: 763, startPoint y: 427, endPoint x: 742, endPoint y: 326, distance: 103.0
click at [742, 326] on quentale-workspace at bounding box center [500, 237] width 1000 height 475
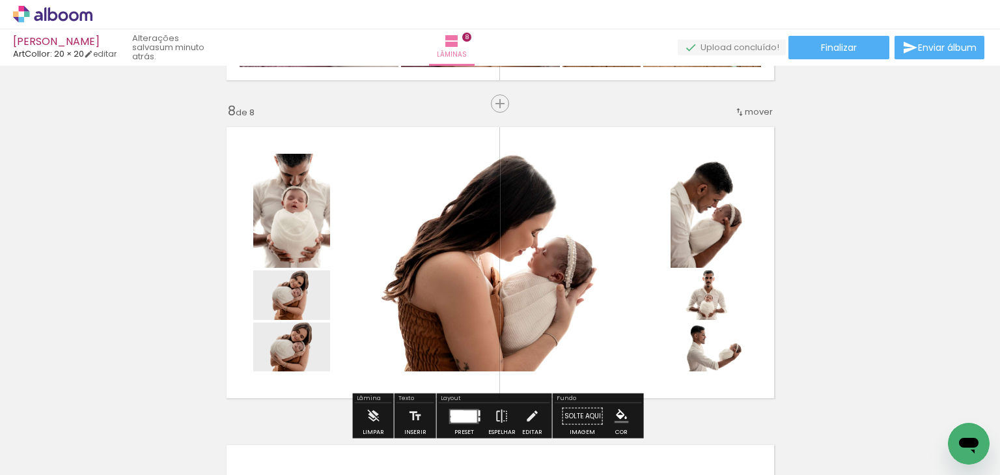
scroll to position [2288, 0]
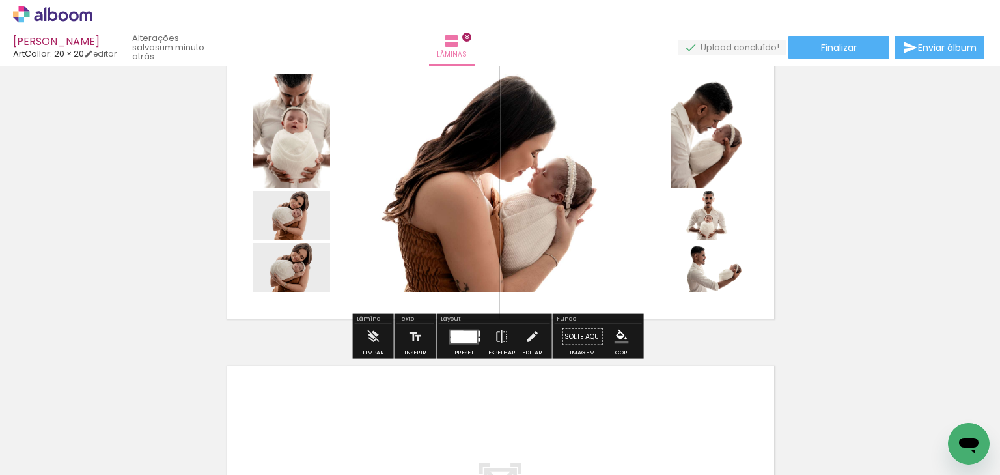
click at [461, 339] on div at bounding box center [464, 336] width 26 height 12
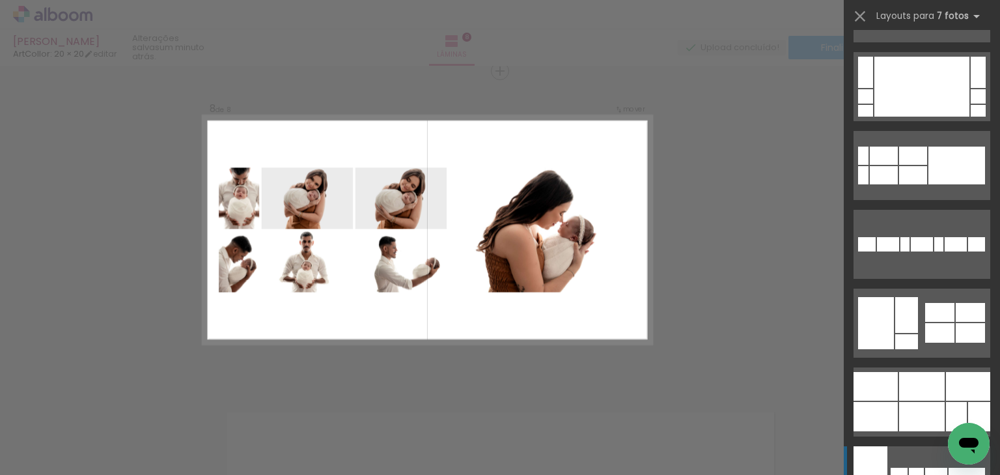
scroll to position [938, 0]
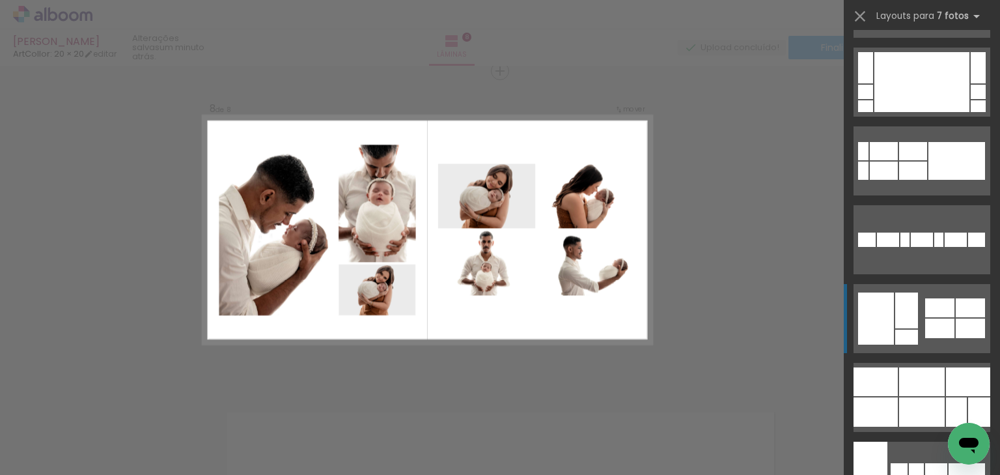
click at [926, 311] on div at bounding box center [940, 307] width 29 height 19
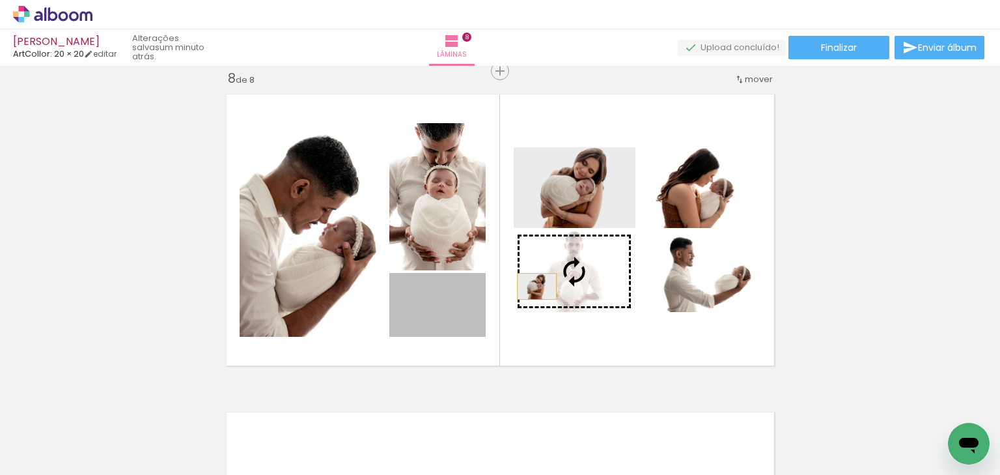
drag, startPoint x: 460, startPoint y: 325, endPoint x: 533, endPoint y: 286, distance: 82.2
click at [0, 0] on slot at bounding box center [0, 0] width 0 height 0
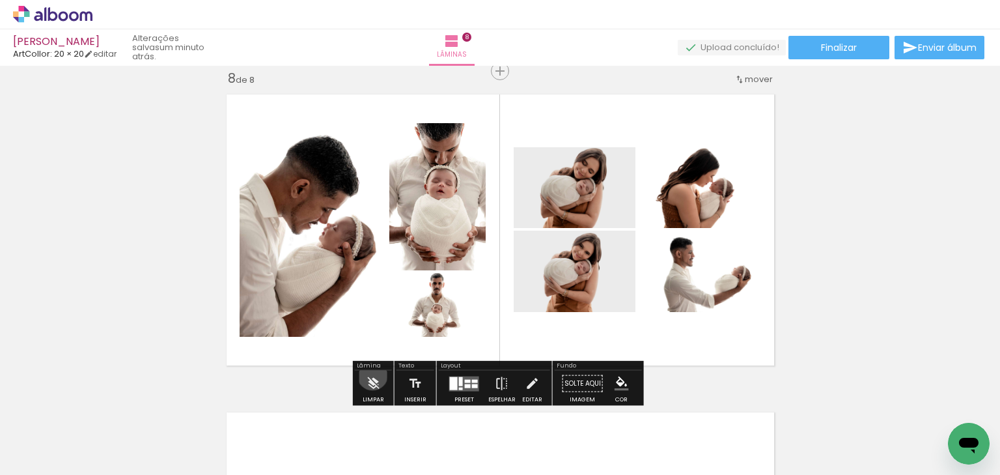
drag, startPoint x: 373, startPoint y: 375, endPoint x: 388, endPoint y: 371, distance: 16.1
click at [376, 373] on iron-icon at bounding box center [373, 384] width 14 height 26
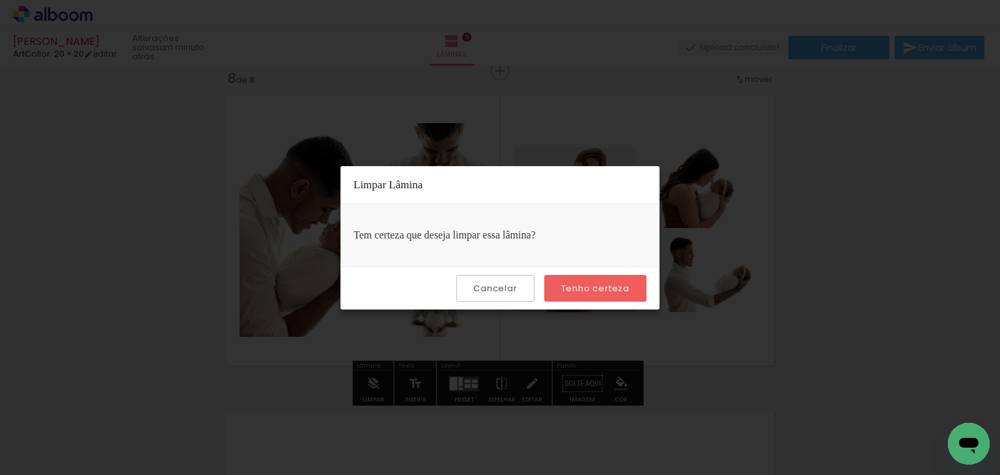
click at [0, 0] on slot "Tenho certeza" at bounding box center [0, 0] width 0 height 0
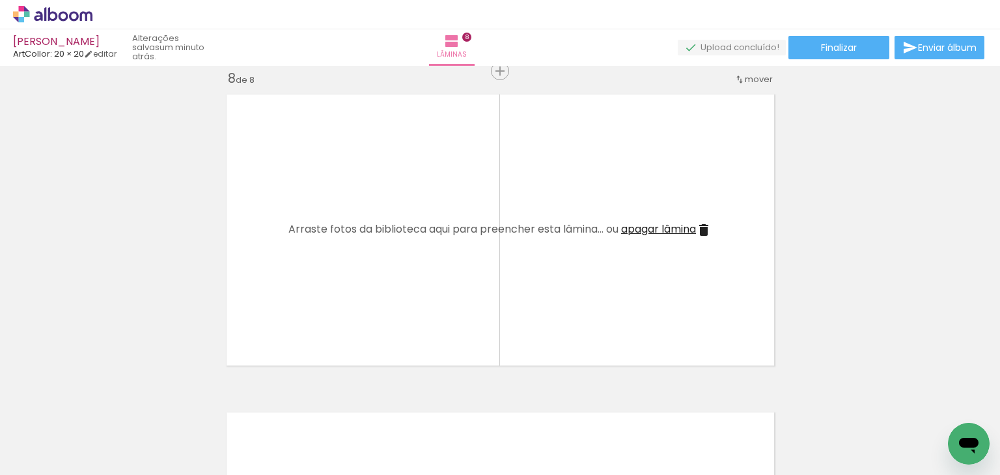
scroll to position [0, 789]
drag, startPoint x: 512, startPoint y: 427, endPoint x: 508, endPoint y: 354, distance: 72.4
click at [498, 333] on quentale-workspace at bounding box center [500, 237] width 1000 height 475
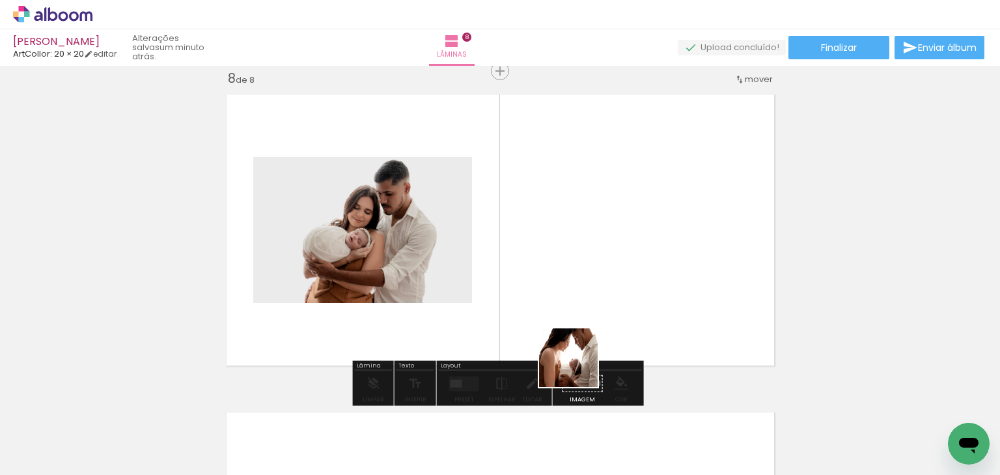
drag, startPoint x: 578, startPoint y: 367, endPoint x: 601, endPoint y: 383, distance: 27.1
click at [569, 321] on quentale-workspace at bounding box center [500, 237] width 1000 height 475
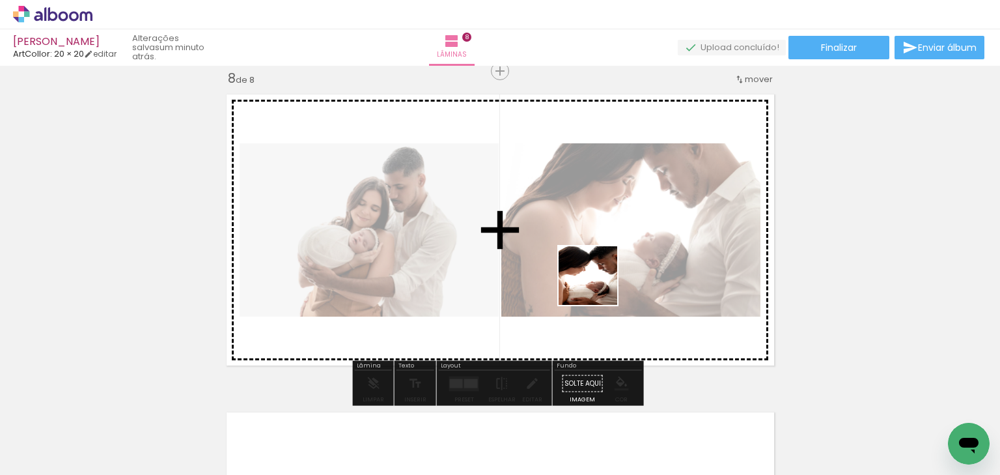
drag, startPoint x: 649, startPoint y: 432, endPoint x: 587, endPoint y: 275, distance: 169.1
click at [587, 275] on quentale-workspace at bounding box center [500, 237] width 1000 height 475
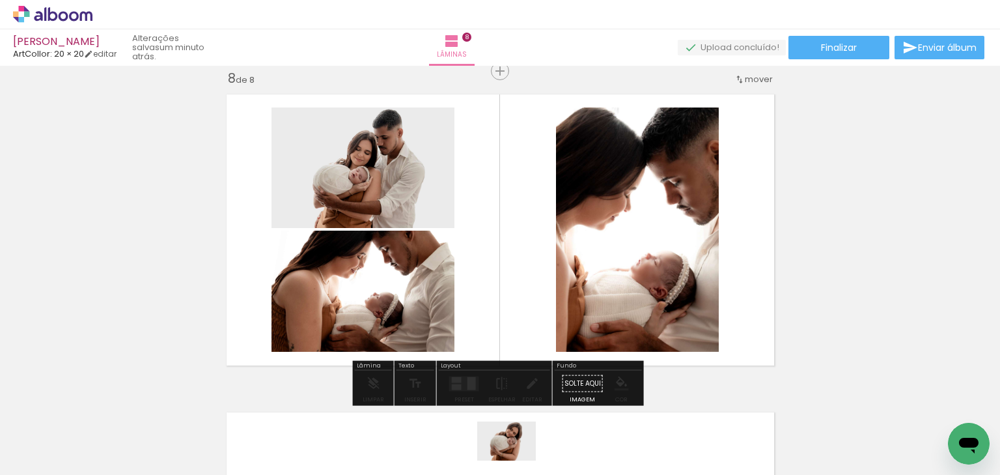
drag, startPoint x: 451, startPoint y: 466, endPoint x: 505, endPoint y: 461, distance: 55.0
click at [0, 0] on slot at bounding box center [0, 0] width 0 height 0
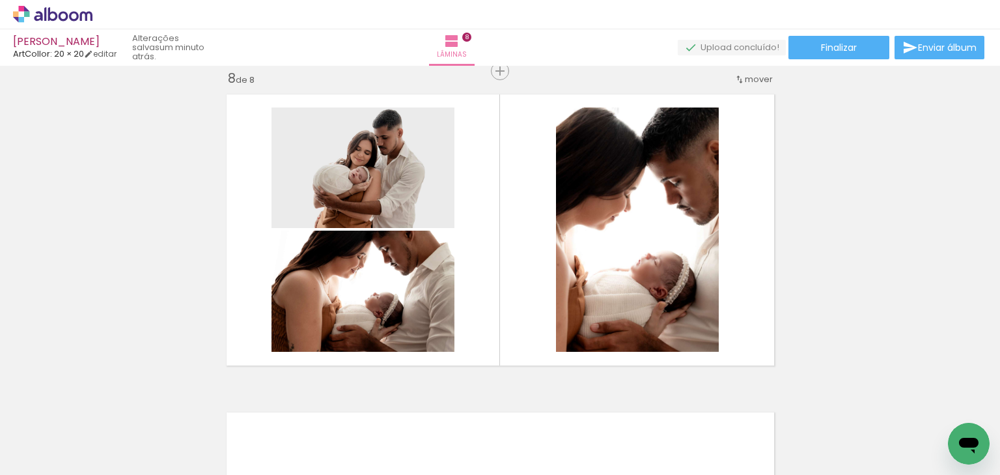
scroll to position [0, 1152]
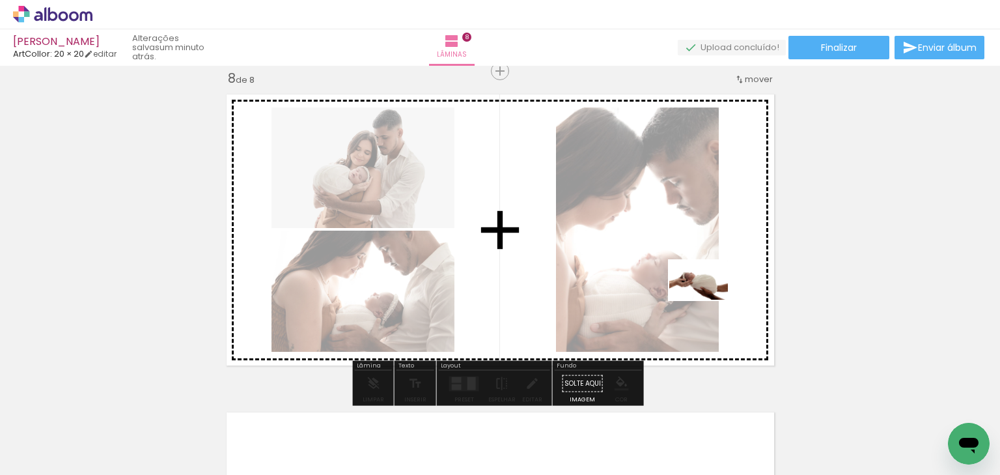
drag, startPoint x: 719, startPoint y: 435, endPoint x: 709, endPoint y: 300, distance: 135.9
click at [709, 300] on quentale-workspace at bounding box center [500, 237] width 1000 height 475
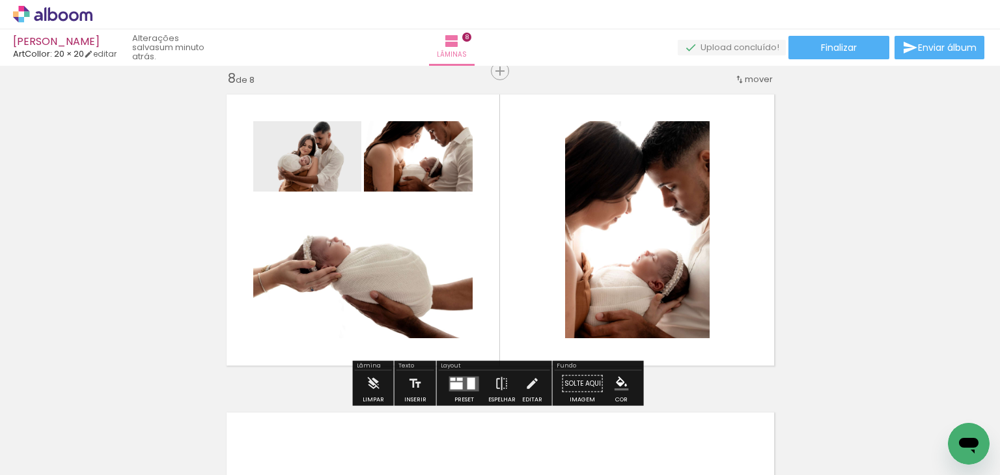
click at [471, 382] on div at bounding box center [472, 383] width 8 height 12
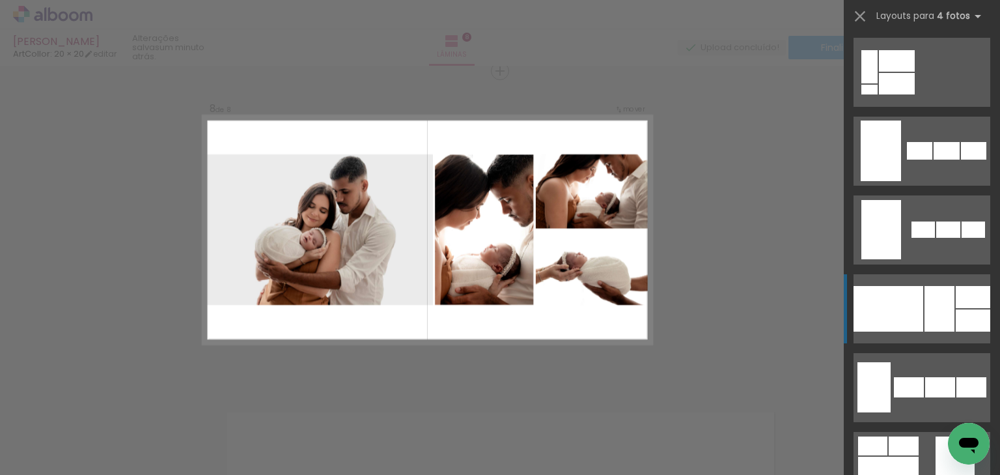
scroll to position [886, 0]
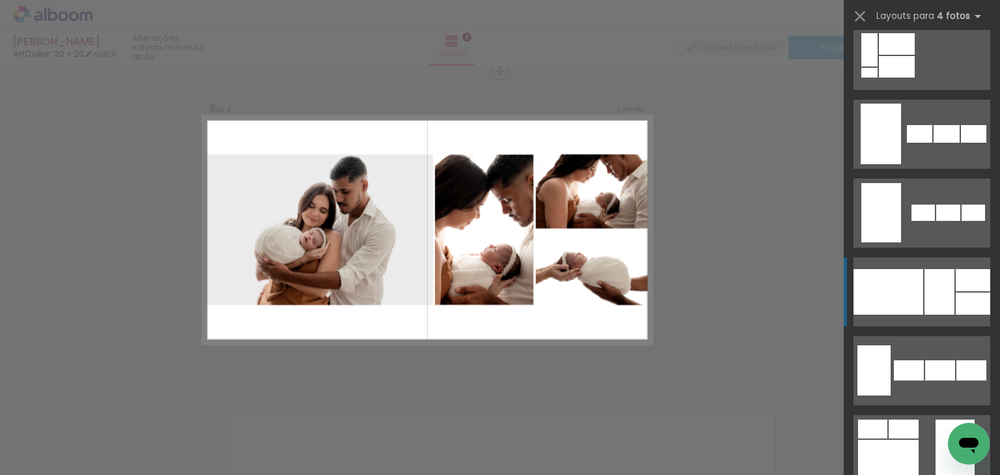
click at [911, 291] on div at bounding box center [889, 292] width 70 height 46
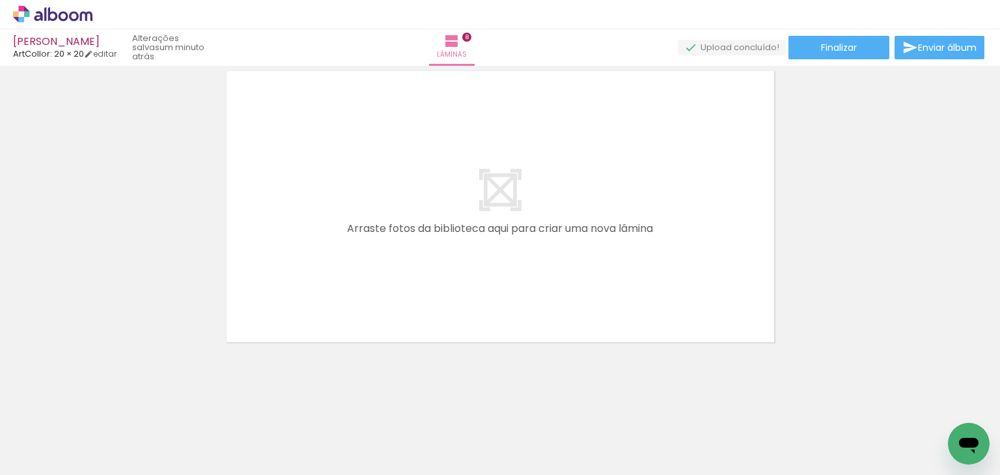
scroll to position [2584, 0]
drag, startPoint x: 382, startPoint y: 443, endPoint x: 403, endPoint y: 441, distance: 20.9
click at [397, 441] on div at bounding box center [364, 431] width 64 height 43
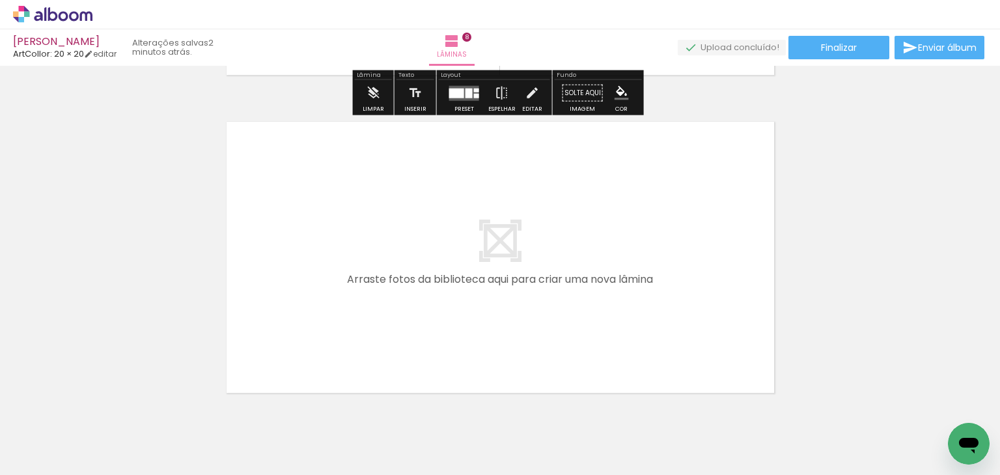
scroll to position [0, 870]
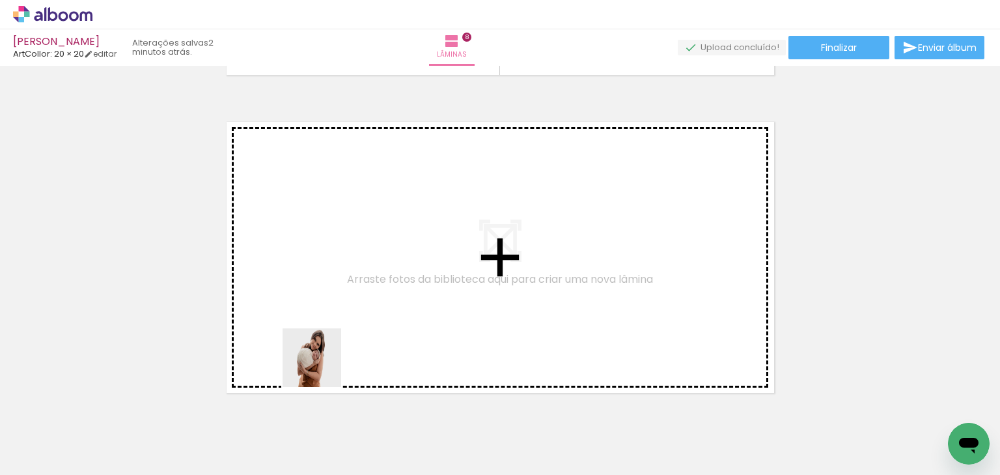
drag, startPoint x: 301, startPoint y: 428, endPoint x: 356, endPoint y: 404, distance: 59.8
click at [324, 367] on quentale-workspace at bounding box center [500, 237] width 1000 height 475
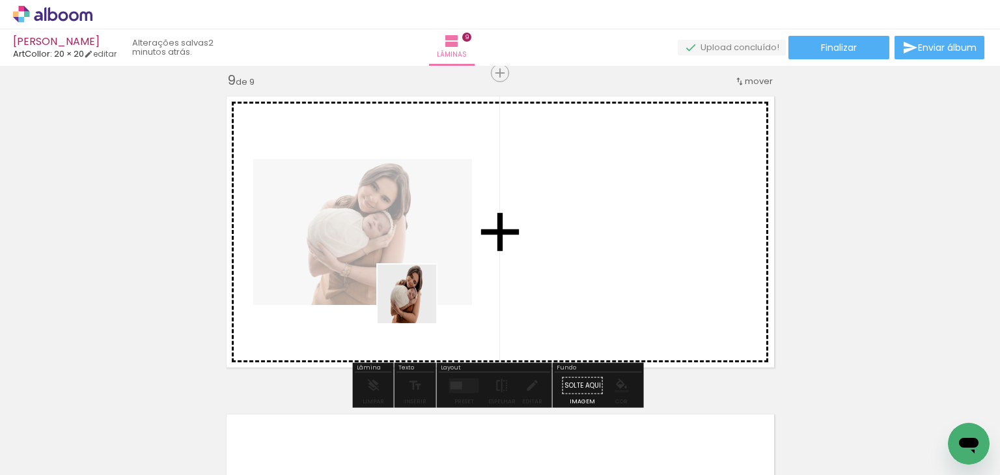
scroll to position [2559, 0]
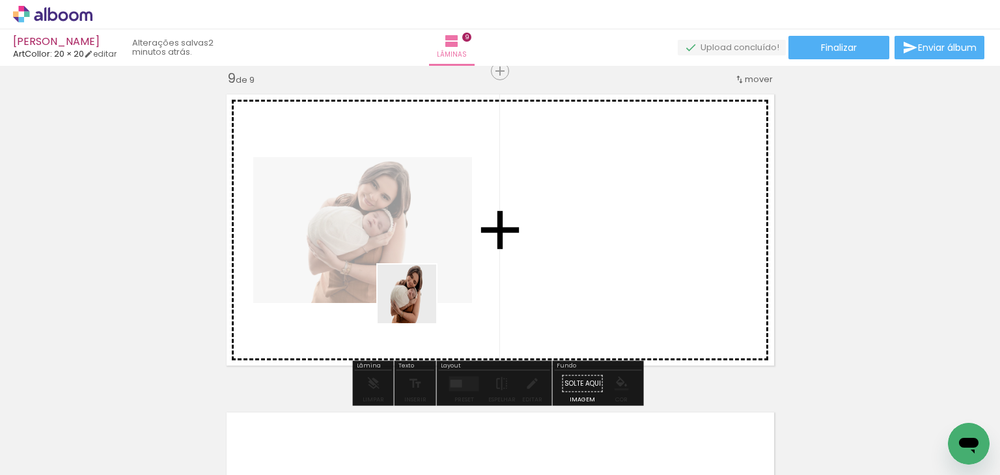
drag, startPoint x: 376, startPoint y: 427, endPoint x: 425, endPoint y: 270, distance: 164.4
click at [425, 270] on quentale-workspace at bounding box center [500, 237] width 1000 height 475
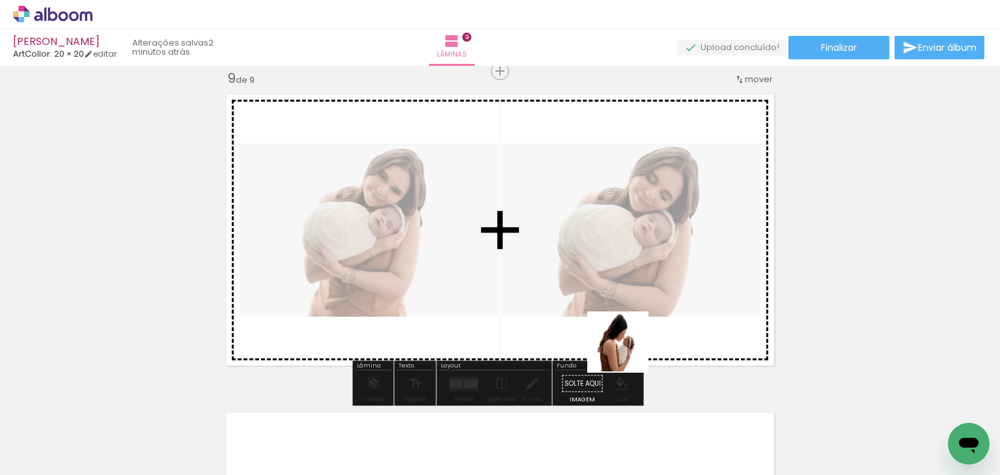
drag, startPoint x: 637, startPoint y: 422, endPoint x: 599, endPoint y: 274, distance: 153.4
click at [599, 274] on quentale-workspace at bounding box center [500, 237] width 1000 height 475
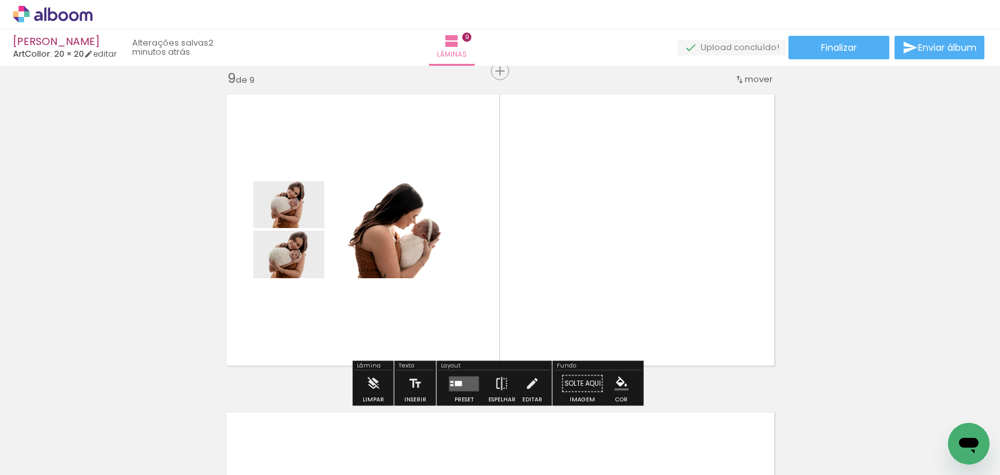
click at [461, 377] on quentale-layouter at bounding box center [464, 383] width 30 height 15
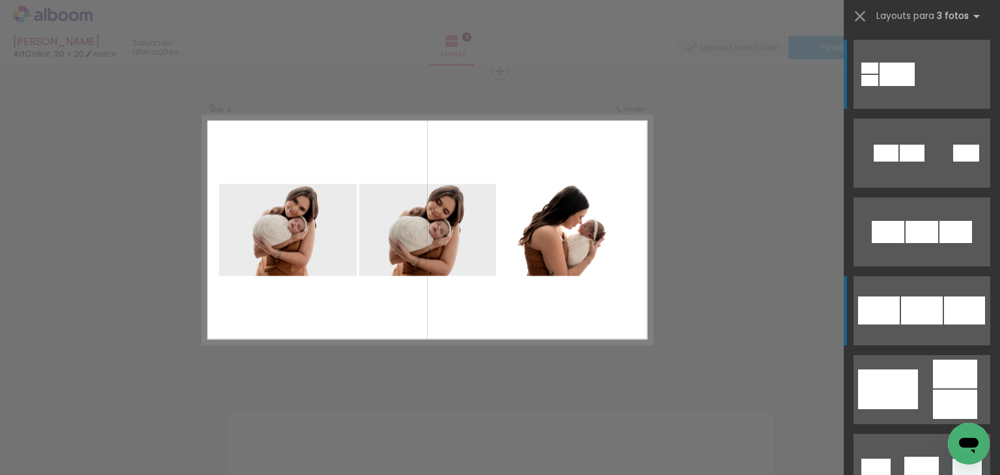
scroll to position [52, 0]
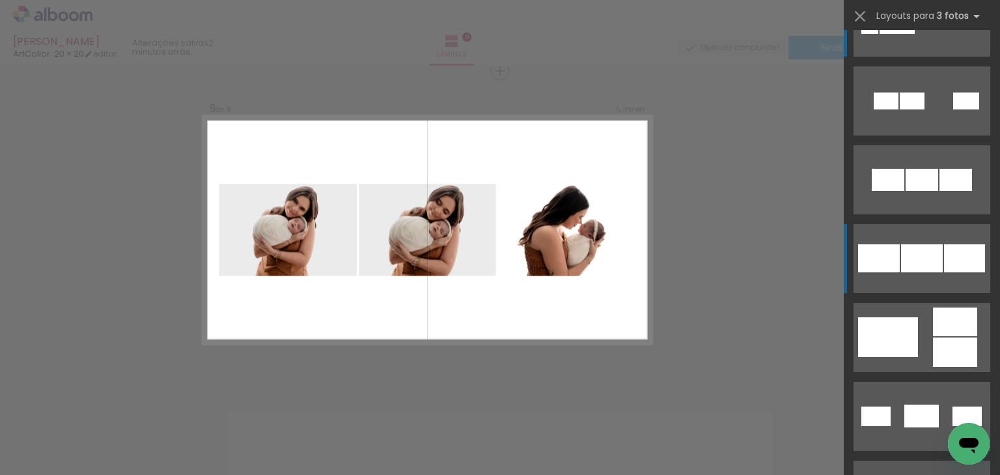
click at [933, 287] on quentale-layouter at bounding box center [922, 258] width 137 height 69
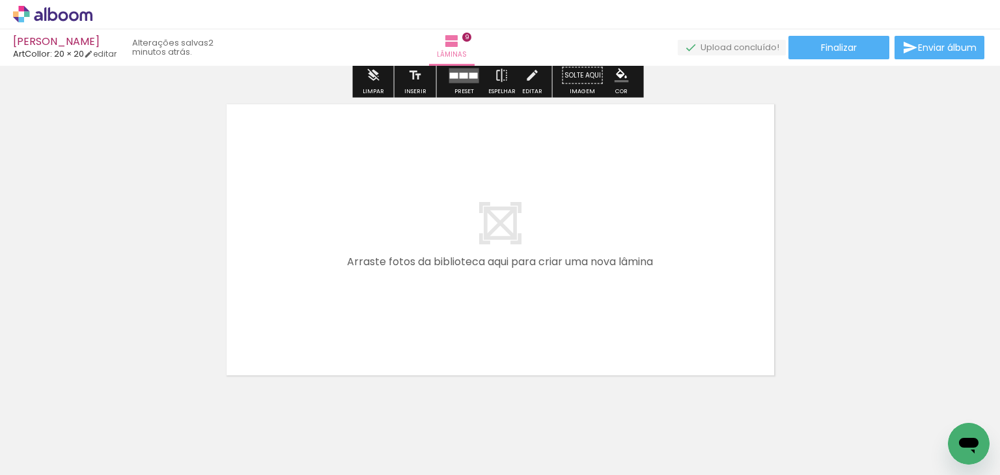
scroll to position [2872, 0]
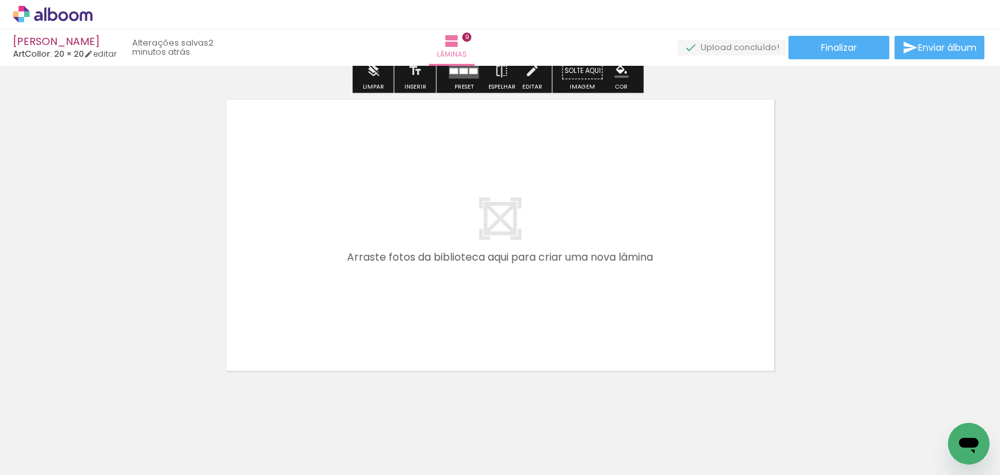
drag, startPoint x: 627, startPoint y: 438, endPoint x: 584, endPoint y: 247, distance: 195.8
click at [584, 247] on quentale-workspace at bounding box center [500, 237] width 1000 height 475
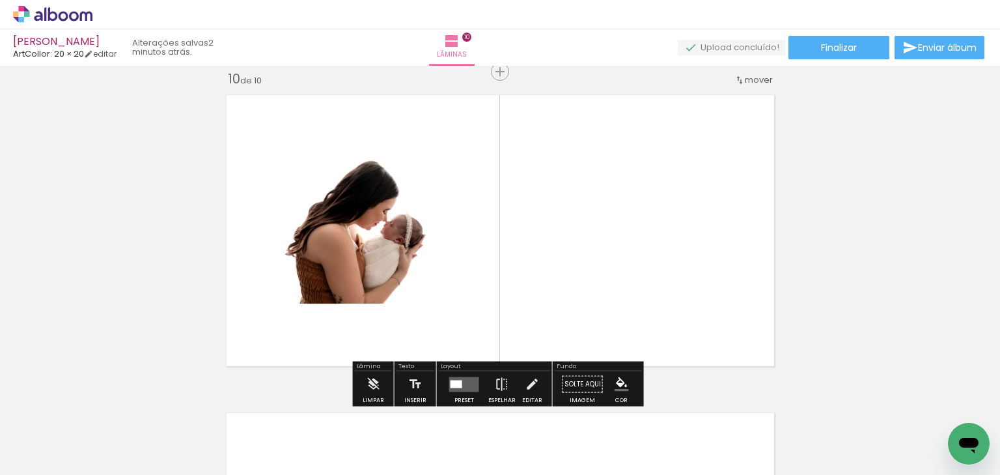
scroll to position [2877, 0]
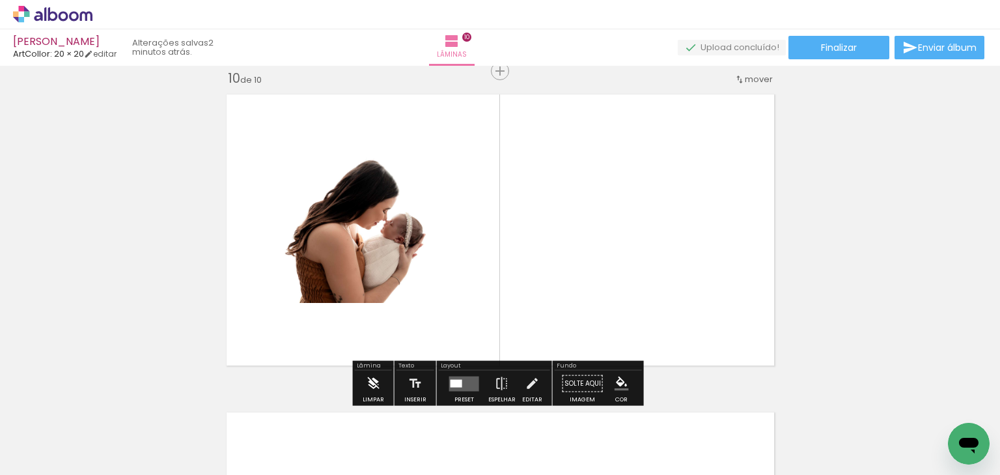
drag, startPoint x: 373, startPoint y: 377, endPoint x: 380, endPoint y: 377, distance: 7.2
click at [373, 377] on iron-icon at bounding box center [373, 384] width 14 height 26
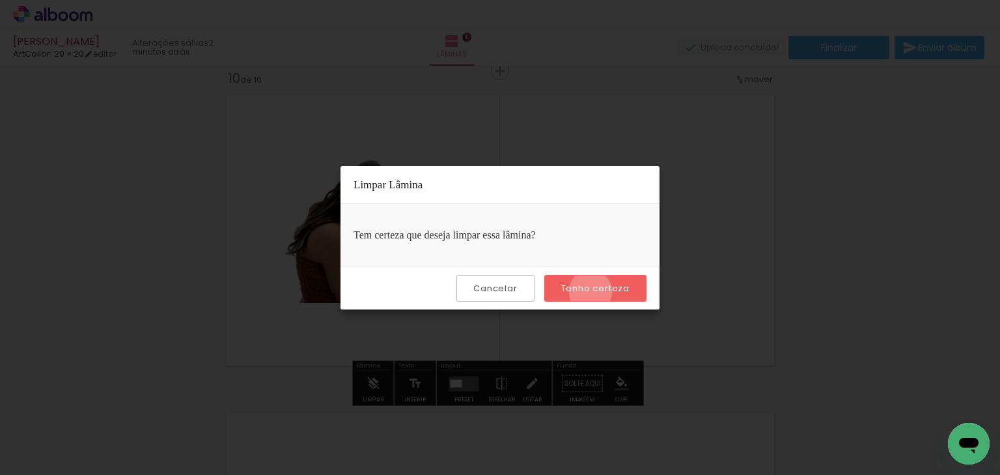
drag, startPoint x: 593, startPoint y: 291, endPoint x: 614, endPoint y: 316, distance: 32.8
click at [0, 0] on slot "Tenho certeza" at bounding box center [0, 0] width 0 height 0
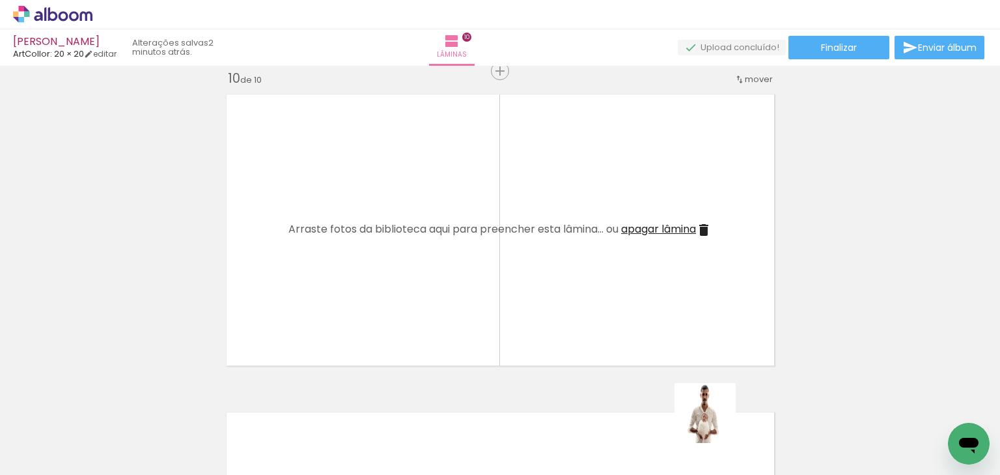
drag, startPoint x: 716, startPoint y: 442, endPoint x: 646, endPoint y: 299, distance: 159.0
click at [594, 247] on quentale-workspace at bounding box center [500, 237] width 1000 height 475
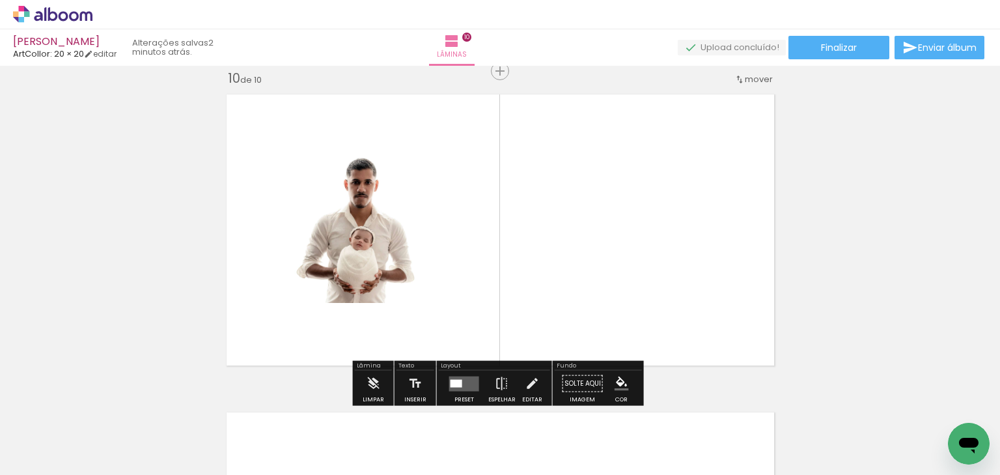
drag, startPoint x: 805, startPoint y: 417, endPoint x: 765, endPoint y: 329, distance: 96.5
click at [632, 263] on quentale-workspace at bounding box center [500, 237] width 1000 height 475
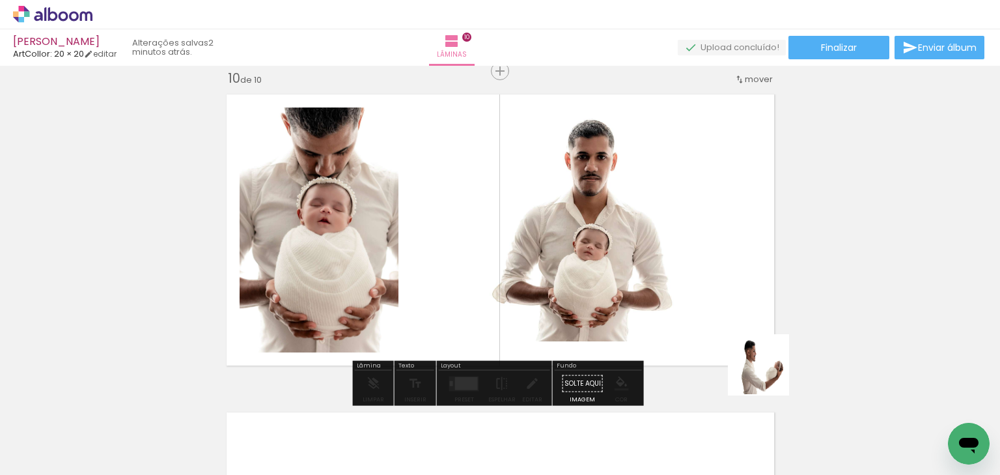
drag, startPoint x: 769, startPoint y: 375, endPoint x: 849, endPoint y: 367, distance: 81.1
click at [688, 341] on quentale-workspace at bounding box center [500, 237] width 1000 height 475
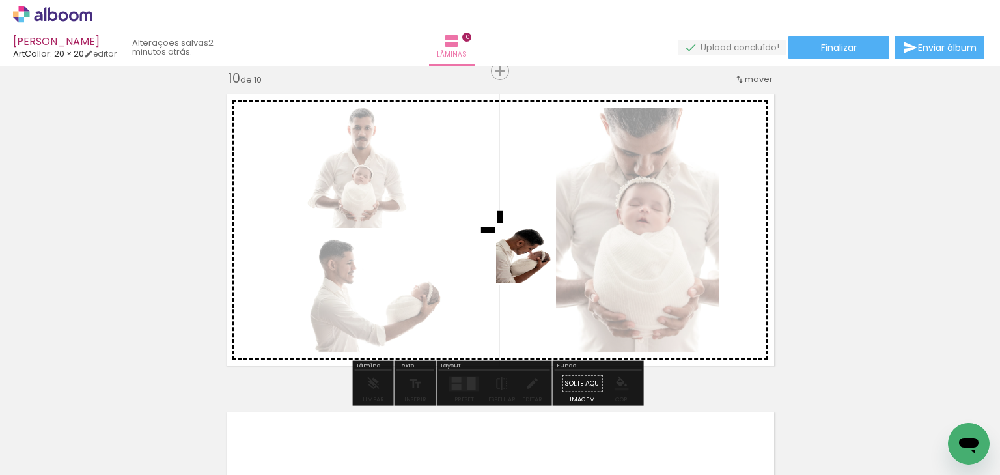
drag, startPoint x: 769, startPoint y: 329, endPoint x: 477, endPoint y: 237, distance: 305.3
click at [500, 254] on quentale-workspace at bounding box center [500, 237] width 1000 height 475
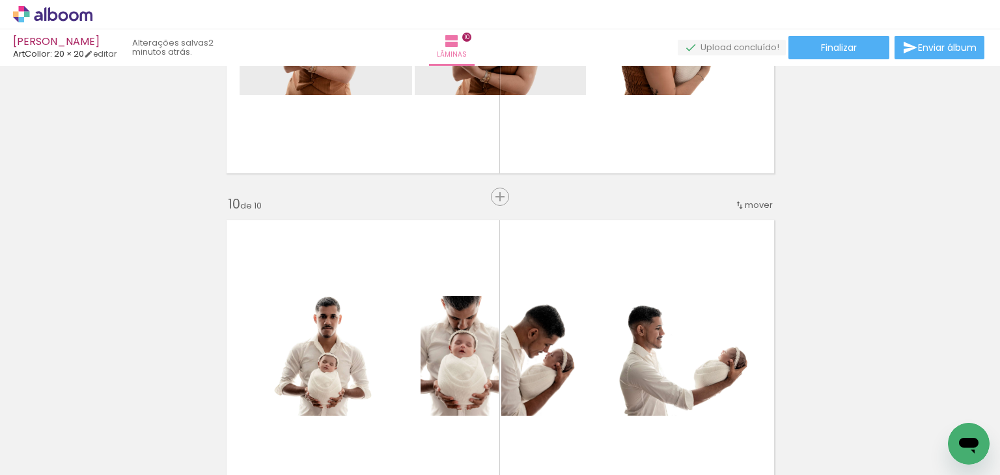
scroll to position [2750, 0]
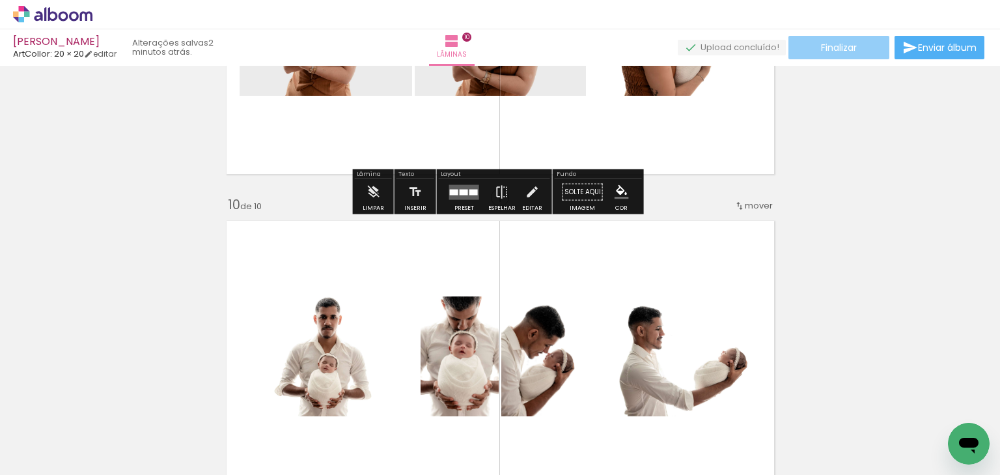
click at [841, 36] on paper-button "Finalizar" at bounding box center [839, 47] width 101 height 23
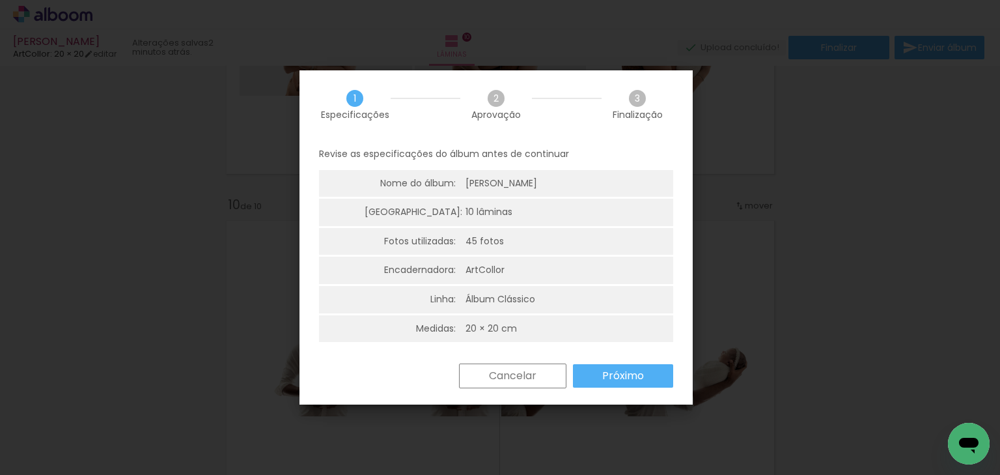
click at [597, 380] on paper-button "Próximo" at bounding box center [623, 375] width 100 height 23
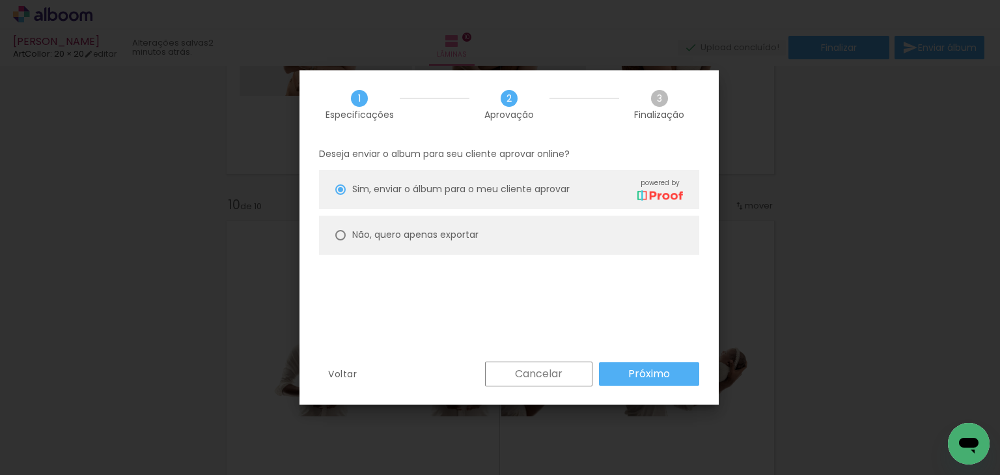
drag, startPoint x: 495, startPoint y: 238, endPoint x: 604, endPoint y: 380, distance: 178.7
click at [498, 247] on paper-radio-button "Não, quero apenas exportar" at bounding box center [509, 235] width 380 height 39
type paper-radio-button "on"
click at [616, 386] on div "Voltar Cancelar Próximo" at bounding box center [509, 383] width 419 height 44
click at [0, 0] on slot "Próximo" at bounding box center [0, 0] width 0 height 0
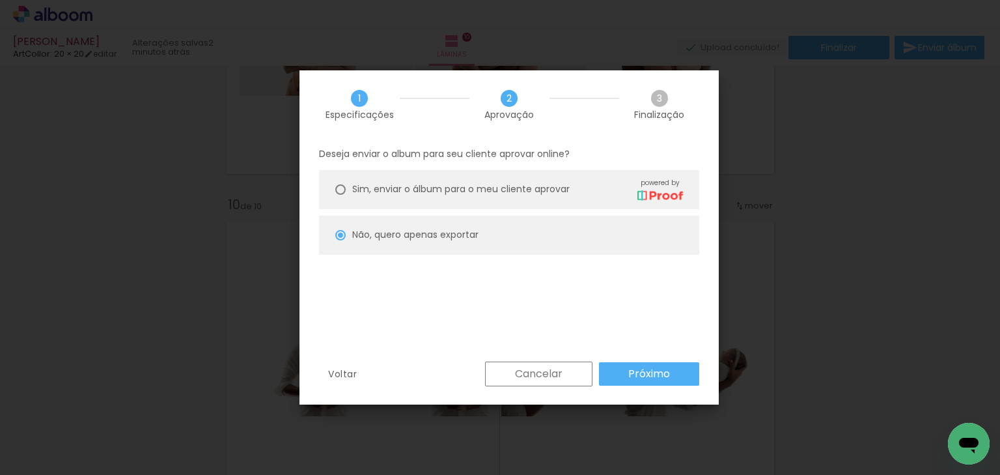
type input "Alta, 300 DPI"
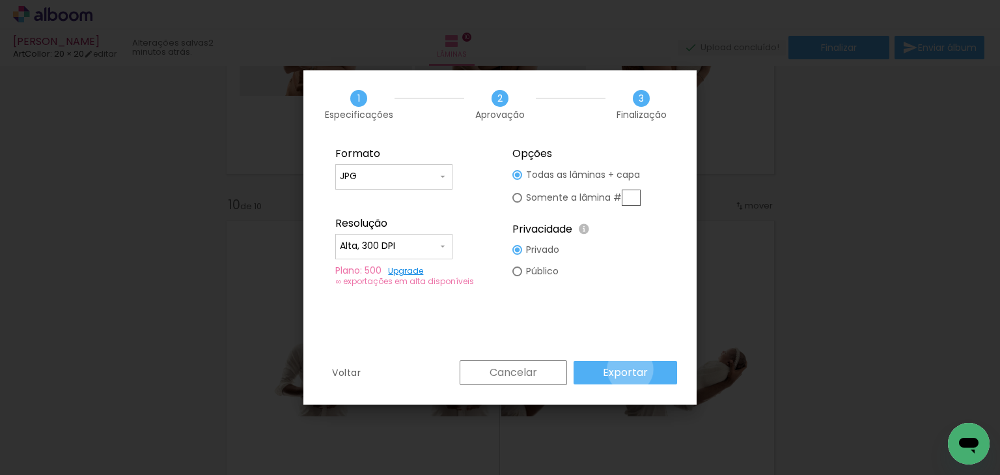
click at [0, 0] on slot "Exportar" at bounding box center [0, 0] width 0 height 0
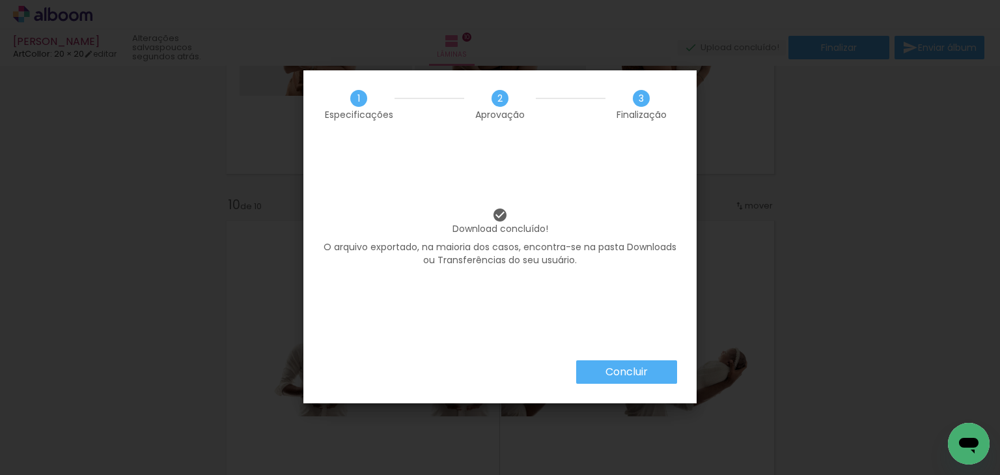
scroll to position [0, 870]
